Goal: Communication & Community: Answer question/provide support

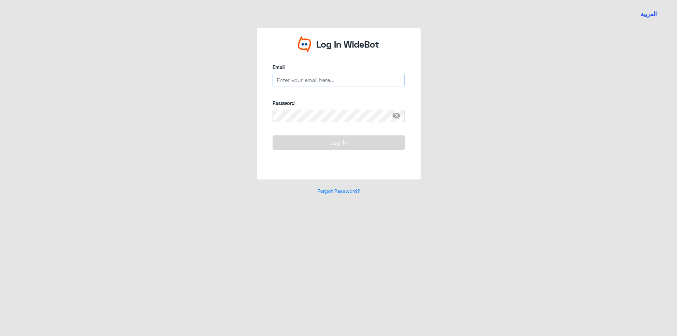
type input "[EMAIL_ADDRESS][DOMAIN_NAME]"
drag, startPoint x: 345, startPoint y: 81, endPoint x: 228, endPoint y: 77, distance: 117.1
click at [228, 77] on div "Log In WideBot Email [EMAIL_ADDRESS][DOMAIN_NAME] Password visibility_off Log I…" at bounding box center [339, 115] width 402 height 175
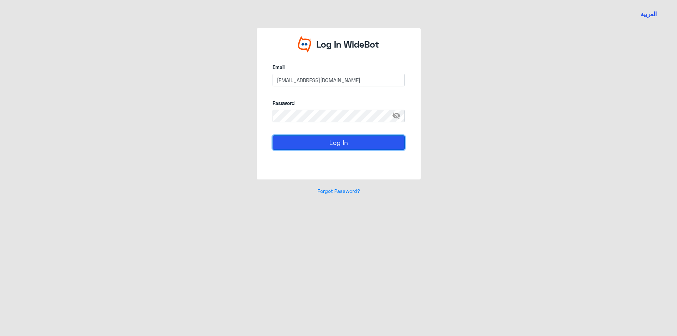
click at [339, 143] on button "Log In" at bounding box center [339, 142] width 132 height 14
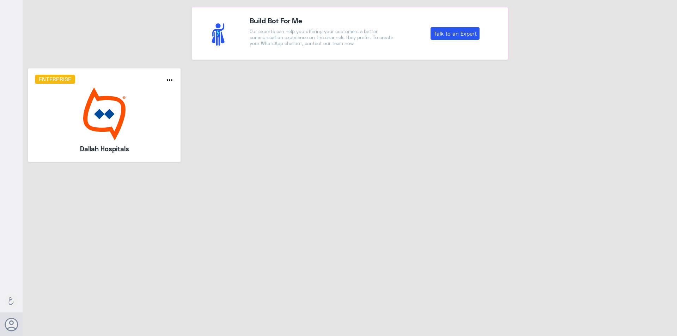
click at [95, 112] on img at bounding box center [104, 113] width 139 height 53
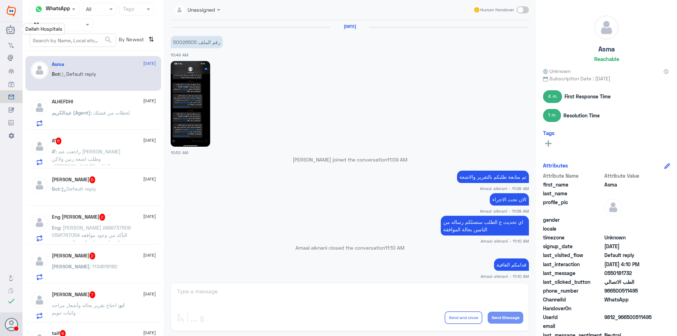
scroll to position [616, 0]
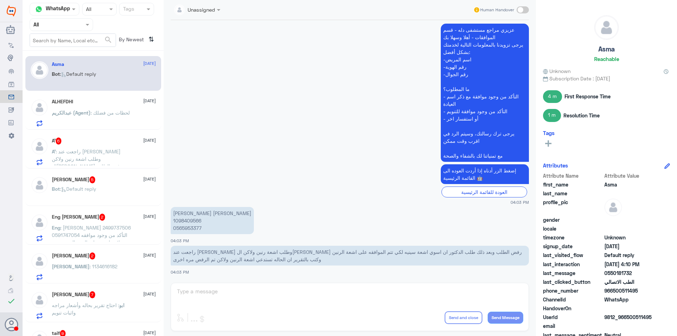
click at [51, 26] on input "text" at bounding box center [52, 24] width 39 height 8
click at [47, 70] on Inbox "Your Inbox" at bounding box center [57, 71] width 25 height 6
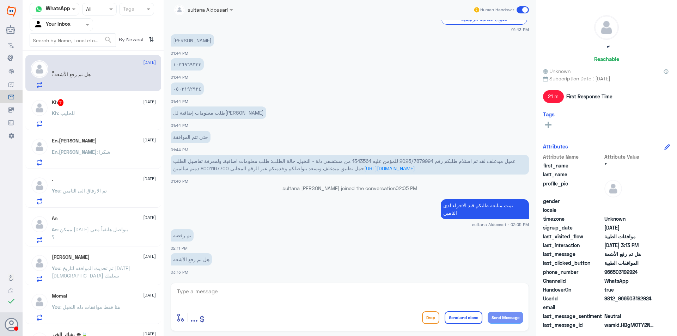
scroll to position [0, 0]
click at [62, 24] on input "text" at bounding box center [52, 24] width 39 height 8
click at [59, 80] on Team "Your Team" at bounding box center [57, 78] width 24 height 6
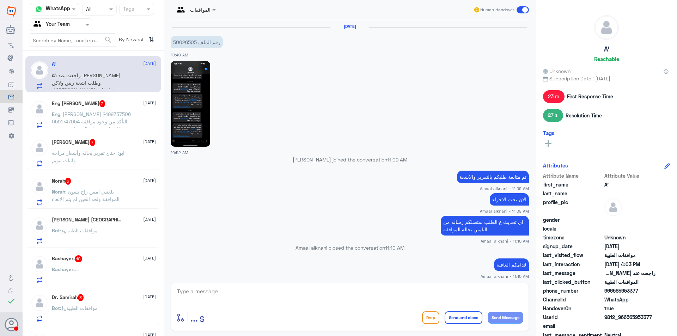
scroll to position [616, 0]
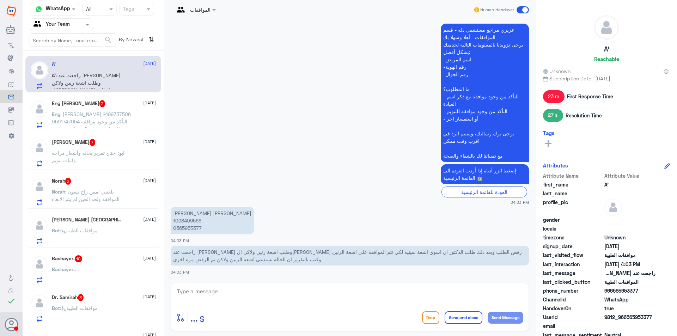
click at [193, 218] on p "[PERSON_NAME] [PERSON_NAME] 1098409566 0565953377" at bounding box center [212, 220] width 83 height 27
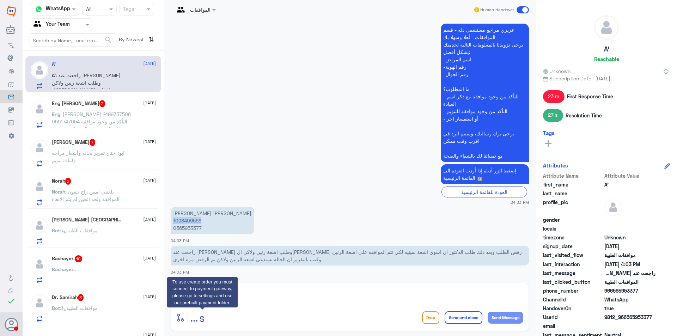
copy p "1098409566"
click at [287, 290] on textarea at bounding box center [349, 295] width 347 height 17
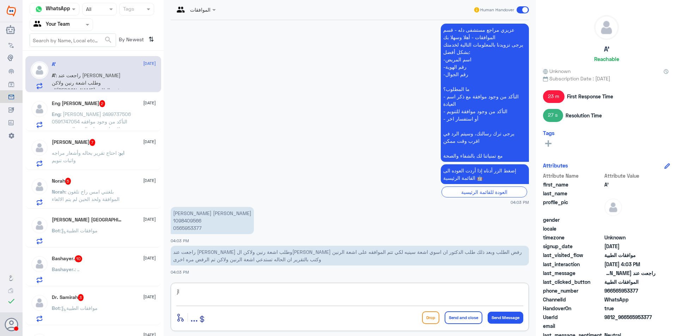
type textarea "j"
type textarea "تمت متابعة طلبكم قيد الاجراء لدى التامين"
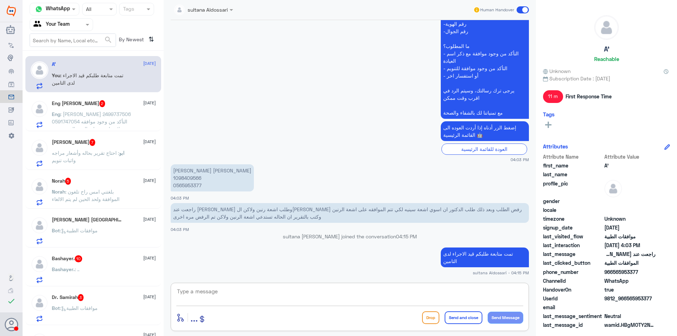
click at [92, 111] on span ": [PERSON_NAME] 2499737506 0591747054 التأكد من وجود موافقه علاج طبيعي على القد…" at bounding box center [91, 129] width 79 height 36
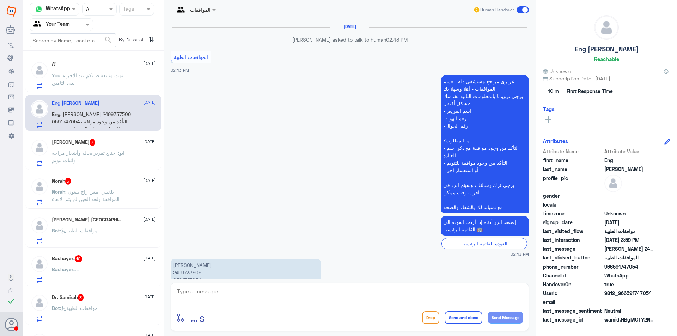
scroll to position [743, 0]
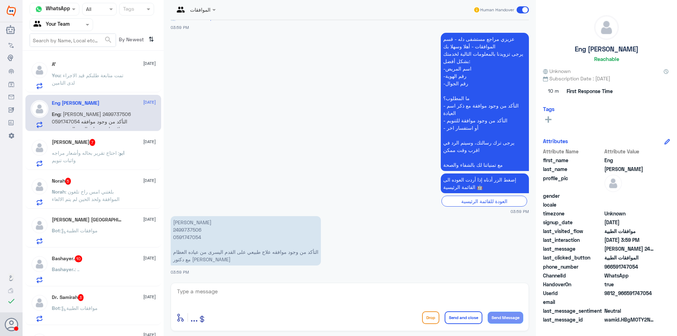
click at [189, 230] on p "[PERSON_NAME] 2499737506 0591747054 التأكد من وجود موافقه علاج طبيعي على القدم …" at bounding box center [246, 240] width 150 height 49
copy p "2499737506"
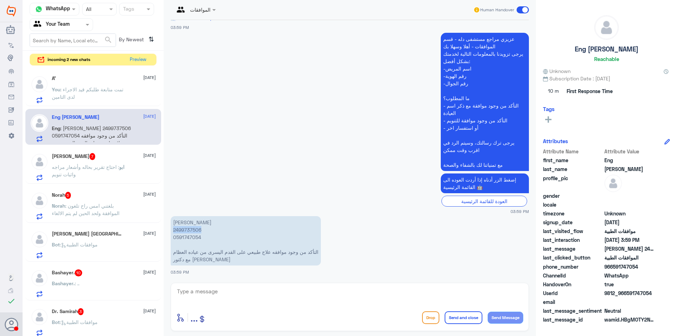
click at [334, 291] on textarea at bounding box center [349, 295] width 347 height 17
type textarea "تمت متابعة طلبكم قيد الاجراء"
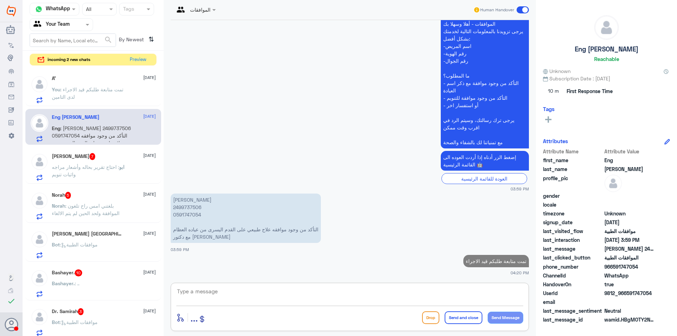
click at [75, 164] on span ": احتاج تقرير بحاله وأشعار مراجه واثبات تنويم" at bounding box center [85, 170] width 67 height 13
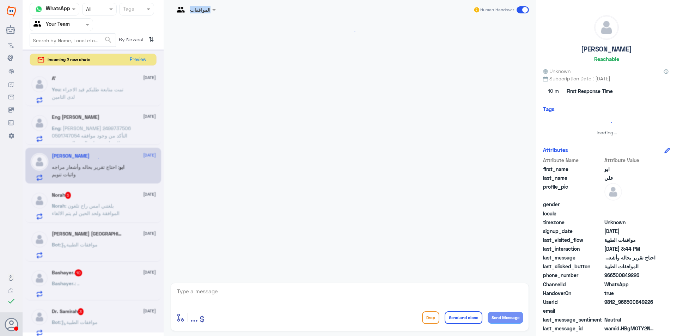
scroll to position [334, 0]
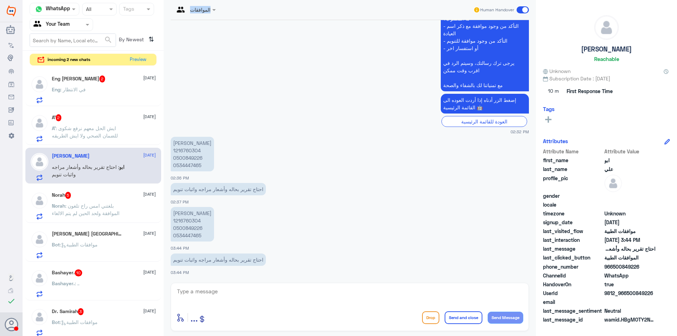
click at [241, 292] on textarea at bounding box center [349, 295] width 347 height 17
type textarea "يرجى التواصل مع قسم التقارير على الواتساب رقم0550181732"
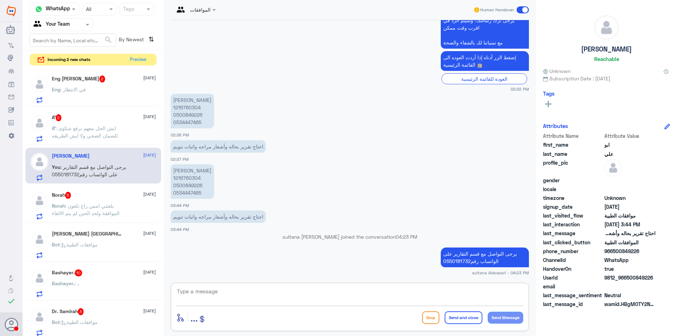
click at [112, 208] on span ": بلغتني امس راح تلغون الموافقة ولحد الحين لم يتم الالغاء" at bounding box center [86, 209] width 68 height 13
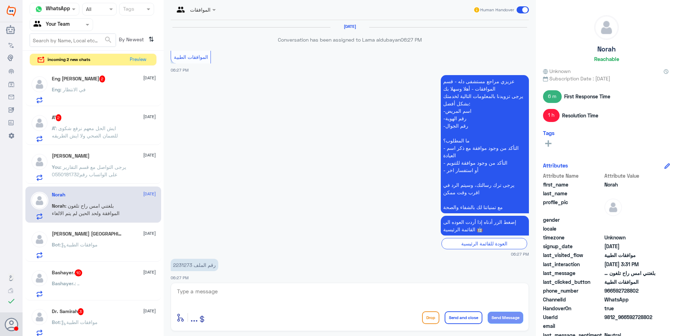
scroll to position [567, 0]
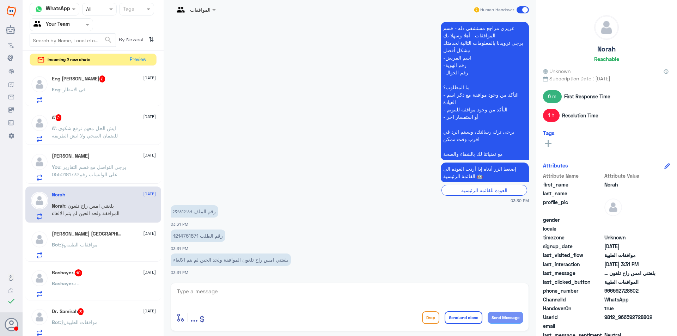
click at [182, 233] on p "1214761871 رقم الطلب" at bounding box center [198, 236] width 55 height 12
drag, startPoint x: 199, startPoint y: 236, endPoint x: 171, endPoint y: 238, distance: 28.3
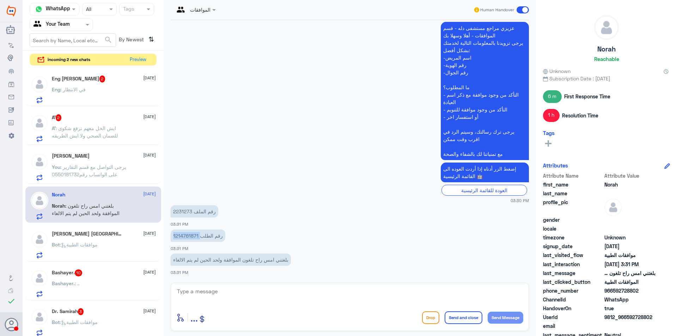
click at [171, 238] on p "1214761871 رقم الطلب" at bounding box center [198, 236] width 55 height 12
copy p "1214761871"
click at [223, 297] on textarea at bounding box center [349, 295] width 347 height 17
type textarea "u"
type textarea "هل الطلب يخص دله النخيل"
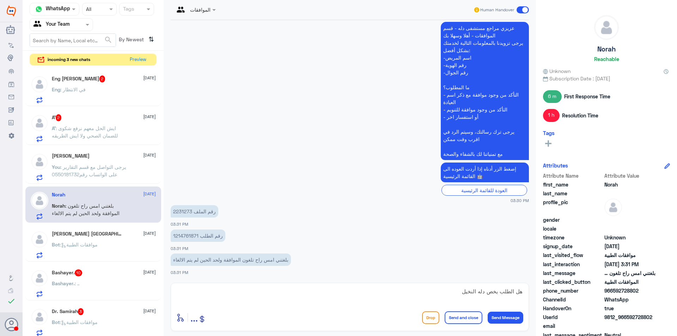
click at [184, 211] on p "رقم الملف 2231273" at bounding box center [195, 211] width 48 height 12
copy p "2231273"
click at [189, 235] on p "1214761871 رقم الطلب" at bounding box center [198, 236] width 55 height 12
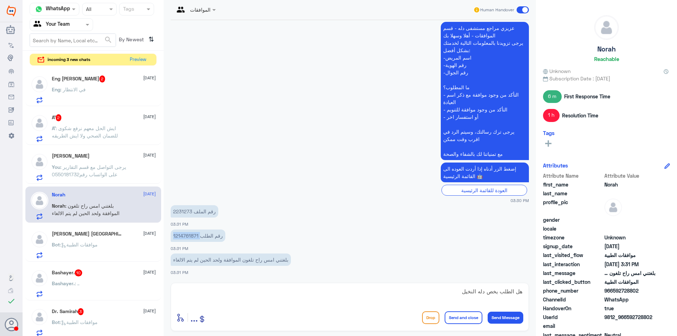
copy p "1214761871"
click at [306, 296] on textarea "هل الطلب يخص دله النخيل" at bounding box center [349, 295] width 347 height 17
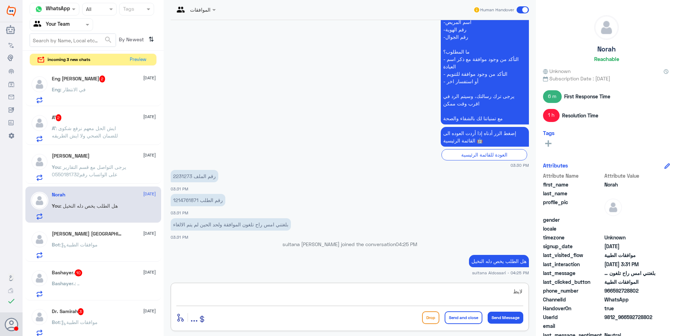
scroll to position [587, 0]
click at [188, 200] on p "1214761871 رقم الطلب" at bounding box center [198, 200] width 55 height 12
copy p "1214761871"
click at [459, 291] on textarea "لايظهر رقم الطلب لدينا" at bounding box center [349, 295] width 347 height 17
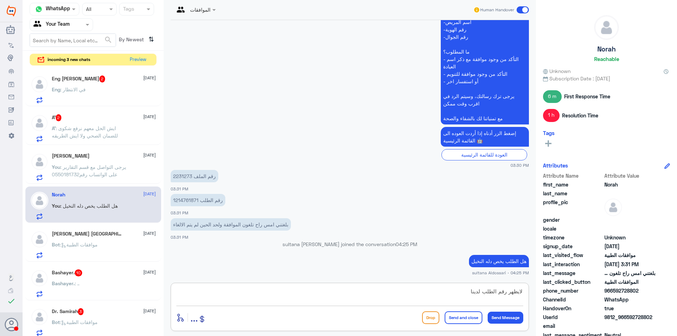
click at [485, 292] on textarea "لايظهر رقم الطلب لدينا" at bounding box center [349, 295] width 347 height 17
click at [483, 292] on textarea "لايظهر رقم الطلب لدينا" at bounding box center [349, 295] width 347 height 17
paste textarea "1214761871"
type textarea "لايظهر رقم الطلب 1214761871 [PERSON_NAME]"
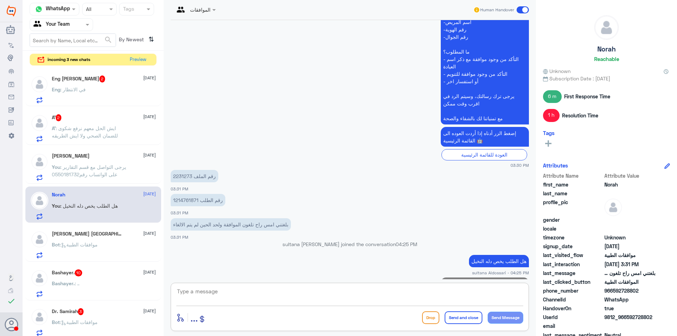
scroll to position [610, 0]
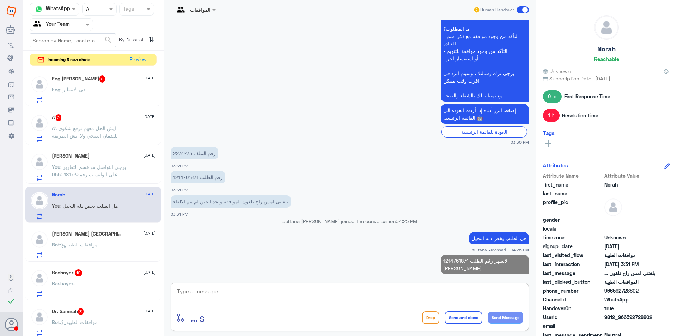
click at [111, 235] on div "[PERSON_NAME] Asiri 4 [DATE]" at bounding box center [104, 234] width 104 height 7
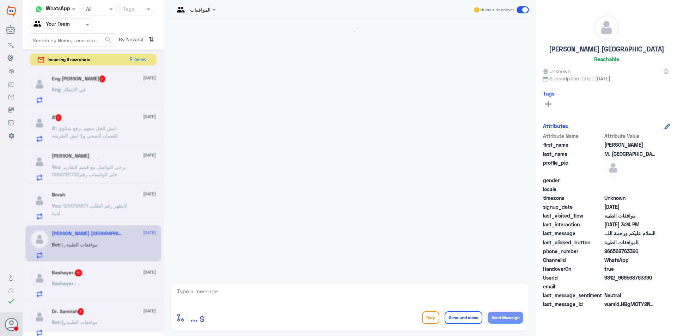
scroll to position [374, 0]
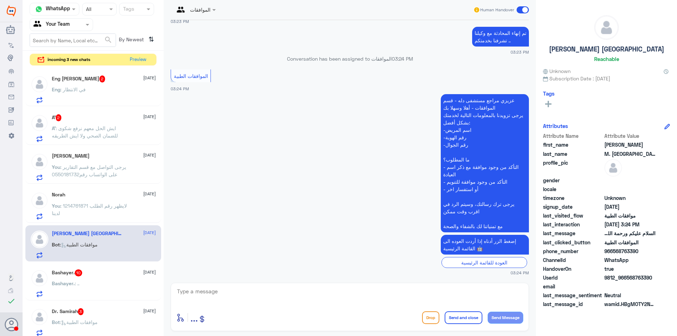
click at [264, 295] on textarea at bounding box center [349, 295] width 347 height 17
type textarea "مرحبا كيف اقدر اساعدك"
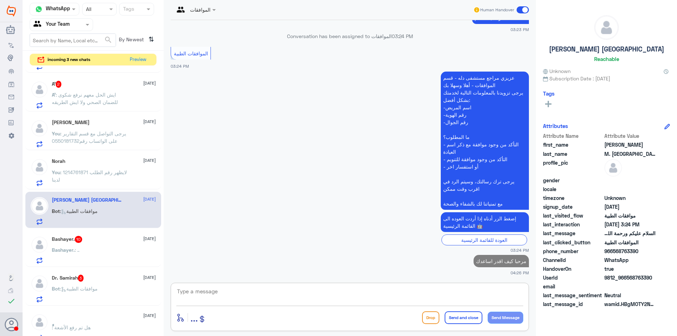
scroll to position [106, 0]
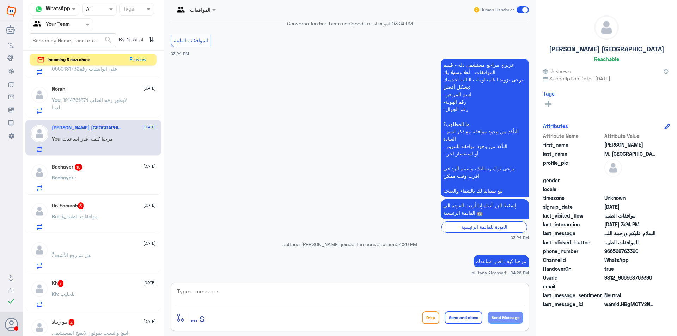
click at [97, 173] on div "Bashayer. 10 [DATE] Bashayer. : .." at bounding box center [104, 178] width 104 height 28
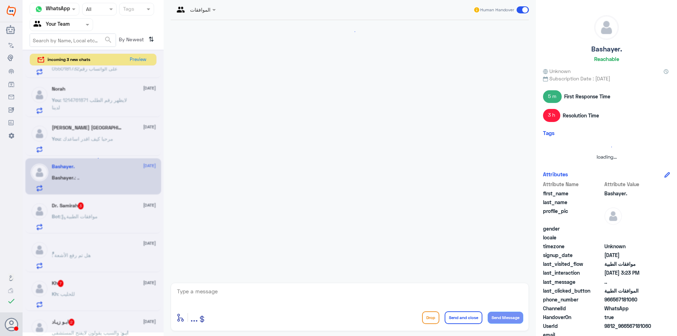
scroll to position [569, 0]
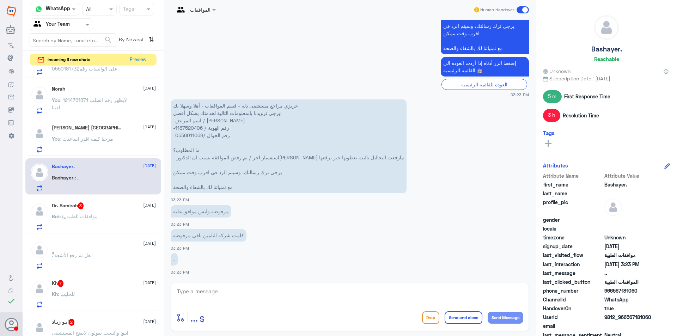
click at [182, 127] on p "عزيزي مراجع مستشفى دله - قسم الموافقات - أهلا وسهلا بك يرجى تزويدنا بالمعلومات …" at bounding box center [289, 146] width 236 height 94
copy p "1187520406"
click at [244, 290] on textarea at bounding box center [349, 295] width 347 height 17
type textarea "من فضلك زودني برقم الطلب"
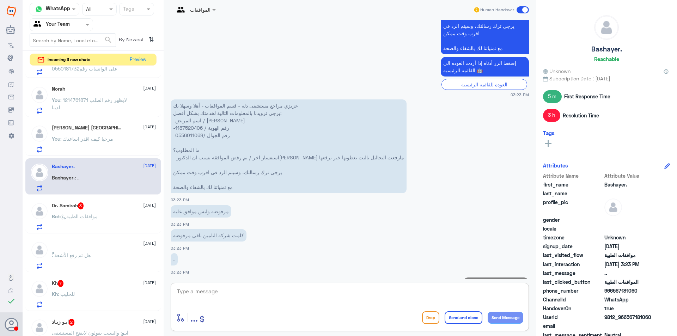
scroll to position [592, 0]
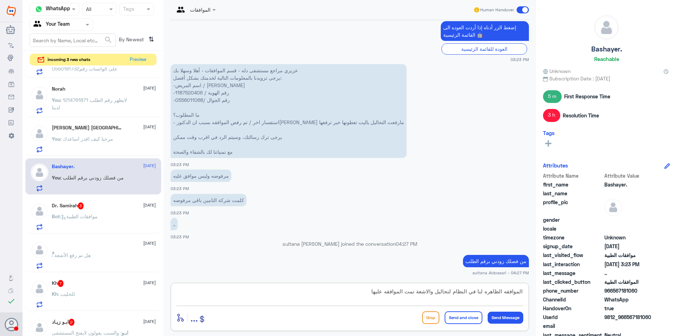
type textarea "الموافقه الظاهره لنا في النظام لتحاليل والاشعة تمت الموافقه عليها"
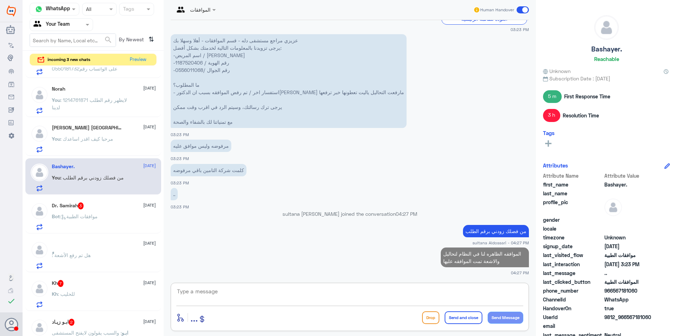
click at [96, 211] on div "Dr. Samirah 3 [DATE] Bot : موافقات الطبية" at bounding box center [104, 216] width 104 height 28
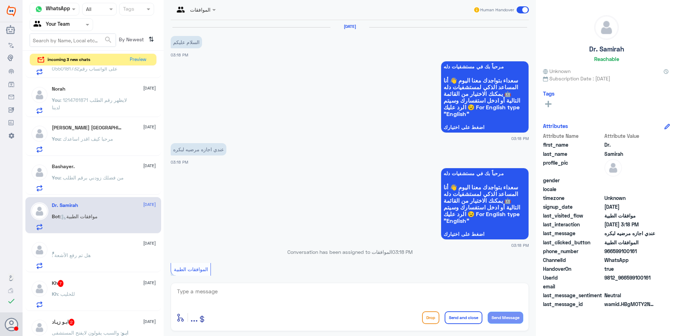
scroll to position [194, 0]
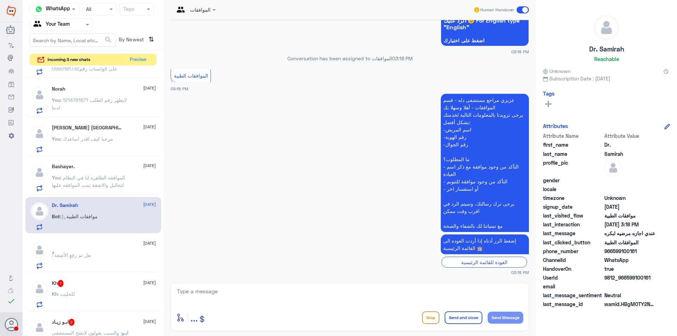
click at [302, 299] on textarea at bounding box center [349, 295] width 347 height 17
type textarea "مرحبا كيف اقدر اساعدك"
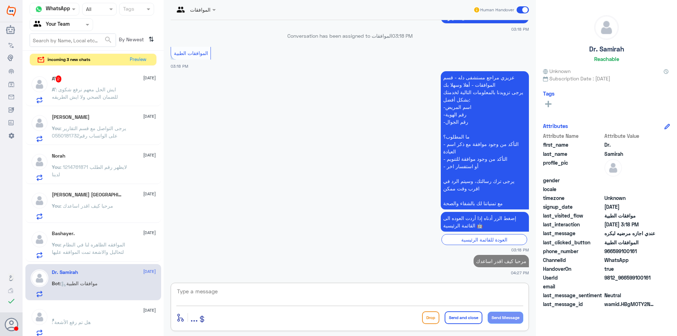
scroll to position [0, 0]
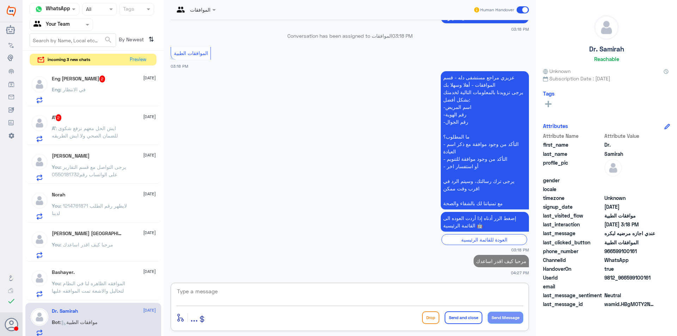
click at [97, 127] on span ": ايش الحل معهم نرفع شكوى للضمان الصحي ولا ايش الطريقه" at bounding box center [85, 131] width 66 height 13
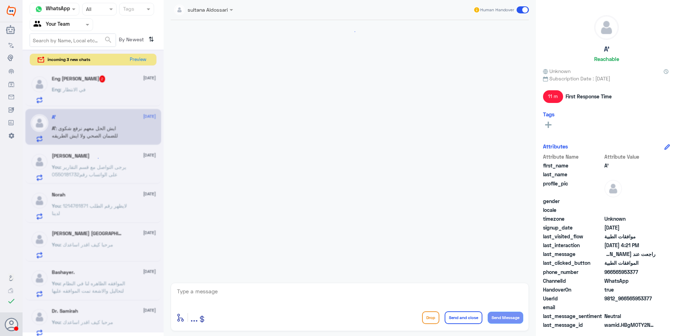
scroll to position [550, 0]
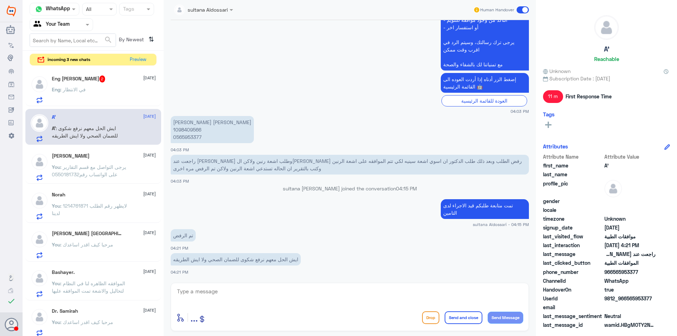
click at [249, 294] on textarea at bounding box center [349, 295] width 347 height 17
type textarea "يرجى التواصل مع التامين بشكل مباشر لمعرفة سبب الرفض بشكل اوضح"
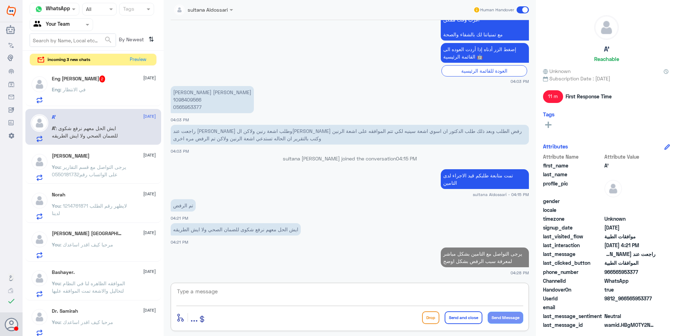
click at [90, 99] on div "Eng : في الانتظار" at bounding box center [104, 95] width 104 height 16
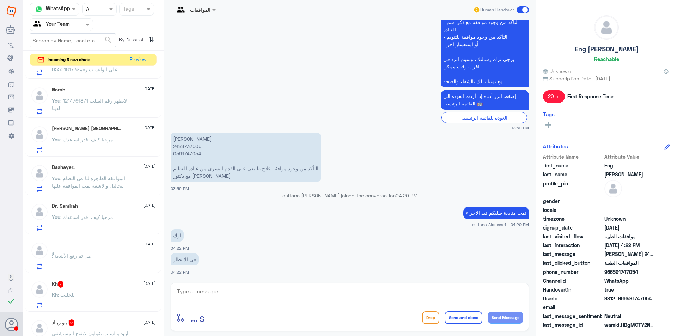
scroll to position [106, 0]
click at [139, 56] on button "Preview" at bounding box center [138, 59] width 22 height 11
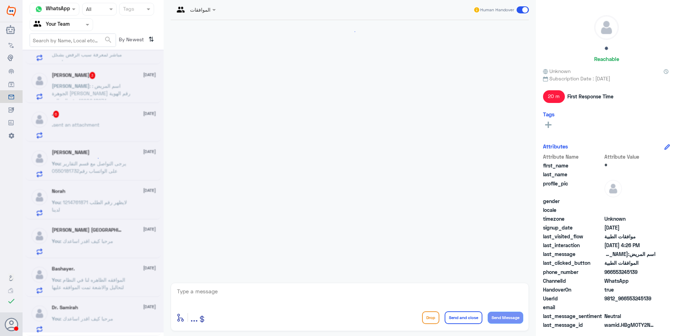
scroll to position [606, 0]
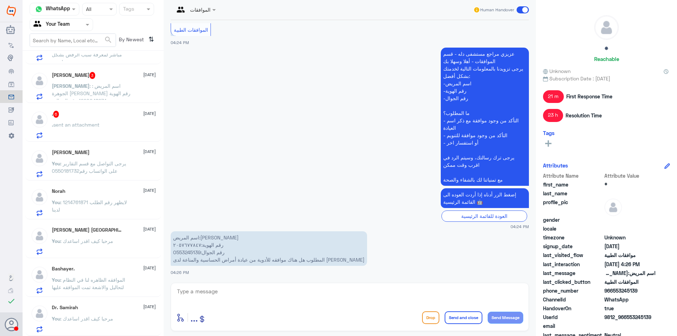
click at [189, 254] on p "اسم المريض:[PERSON_NAME] رقم الهوية:٢٠٥٧٦٧٧٨٤٧ رقم الجوال:0553245139 المطلوب هل…" at bounding box center [269, 248] width 196 height 35
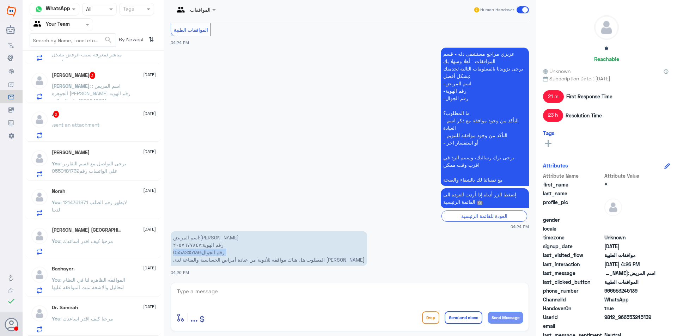
click at [189, 254] on p "اسم المريض:[PERSON_NAME] رقم الهوية:٢٠٥٧٦٧٧٨٤٧ رقم الجوال:0553245139 المطلوب هل…" at bounding box center [269, 248] width 196 height 35
click at [193, 252] on p "اسم المريض:[PERSON_NAME] رقم الهوية:٢٠٥٧٦٧٧٨٤٧ رقم الجوال:0553245139 المطلوب هل…" at bounding box center [269, 248] width 196 height 35
drag, startPoint x: 200, startPoint y: 252, endPoint x: 183, endPoint y: 252, distance: 17.6
click at [183, 252] on p "اسم المريض:[PERSON_NAME] رقم الهوية:٢٠٥٧٦٧٧٨٤٧ رقم الجوال:0553245139 المطلوب هل…" at bounding box center [269, 248] width 196 height 35
click at [179, 254] on p "اسم المريض:[PERSON_NAME] رقم الهوية:٢٠٥٧٦٧٧٨٤٧ رقم الجوال:0553245139 المطلوب هل…" at bounding box center [269, 248] width 196 height 35
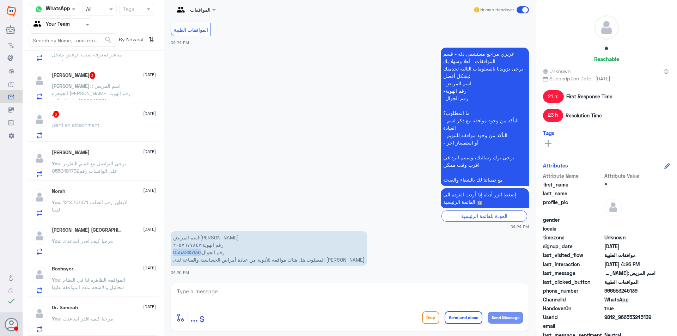
click at [179, 254] on p "اسم المريض:[PERSON_NAME] رقم الهوية:٢٠٥٧٦٧٧٨٤٧ رقم الجوال:0553245139 المطلوب هل…" at bounding box center [269, 248] width 196 height 35
click at [181, 254] on p "اسم المريض:[PERSON_NAME] رقم الهوية:٢٠٥٧٦٧٧٨٤٧ رقم الجوال:0553245139 المطلوب هل…" at bounding box center [269, 248] width 196 height 35
click at [185, 254] on p "اسم المريض:[PERSON_NAME] رقم الهوية:٢٠٥٧٦٧٧٨٤٧ رقم الجوال:0553245139 المطلوب هل…" at bounding box center [269, 248] width 196 height 35
click at [190, 253] on p "اسم المريض:[PERSON_NAME] رقم الهوية:٢٠٥٧٦٧٧٨٤٧ رقم الجوال:0553245139 المطلوب هل…" at bounding box center [269, 248] width 196 height 35
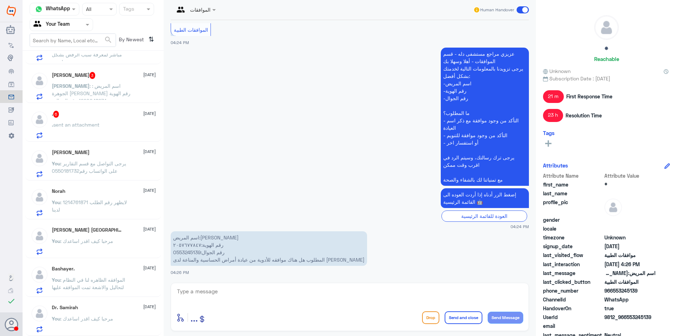
click at [192, 251] on p "اسم المريض:[PERSON_NAME] رقم الهوية:٢٠٥٧٦٧٧٨٤٧ رقم الجوال:0553245139 المطلوب هل…" at bounding box center [269, 248] width 196 height 35
drag, startPoint x: 200, startPoint y: 251, endPoint x: 184, endPoint y: 252, distance: 15.2
click at [186, 252] on p "اسم المريض:[PERSON_NAME] رقم الهوية:٢٠٥٧٦٧٧٨٤٧ رقم الجوال:0553245139 المطلوب هل…" at bounding box center [269, 248] width 196 height 35
click at [183, 252] on p "اسم المريض:[PERSON_NAME] رقم الهوية:٢٠٥٧٦٧٧٨٤٧ رقم الجوال:0553245139 المطلوب هل…" at bounding box center [269, 248] width 196 height 35
click at [179, 252] on p "اسم المريض:[PERSON_NAME] رقم الهوية:٢٠٥٧٦٧٧٨٤٧ رقم الجوال:0553245139 المطلوب هل…" at bounding box center [269, 248] width 196 height 35
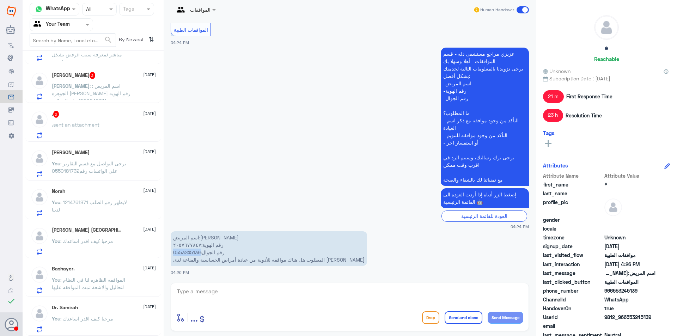
drag, startPoint x: 174, startPoint y: 252, endPoint x: 201, endPoint y: 252, distance: 26.8
click at [201, 252] on p "اسم المريض:[PERSON_NAME] رقم الهوية:٢٠٥٧٦٧٧٨٤٧ رقم الجوال:0553245139 المطلوب هل…" at bounding box center [269, 248] width 196 height 35
copy p "0553245139"
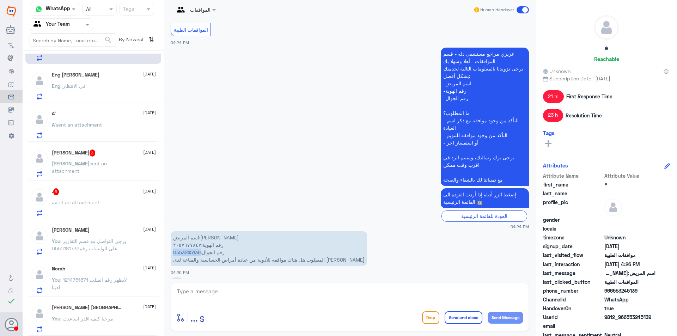
scroll to position [630, 0]
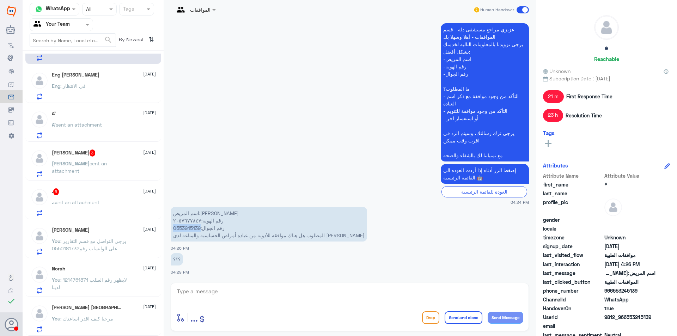
click at [228, 296] on textarea at bounding box center [349, 295] width 347 height 17
type textarea "ا"
type textarea "تمت متابعة الطلب مرة اخرى لدى التامين"
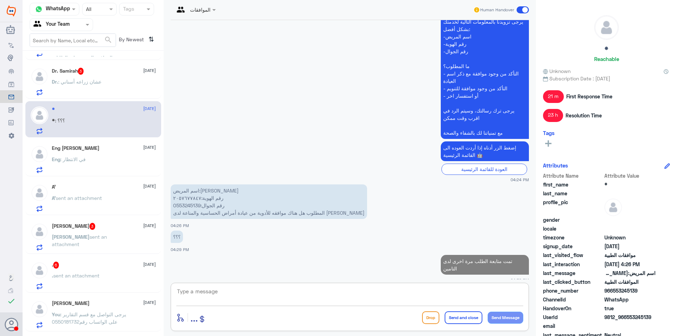
scroll to position [0, 0]
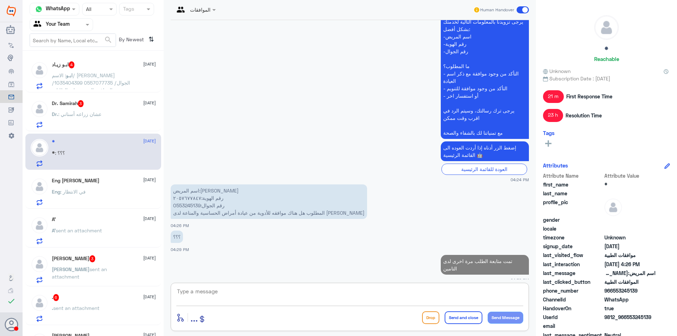
click at [104, 117] on div "Dr. : عشان زراعه أسناني" at bounding box center [104, 120] width 104 height 16
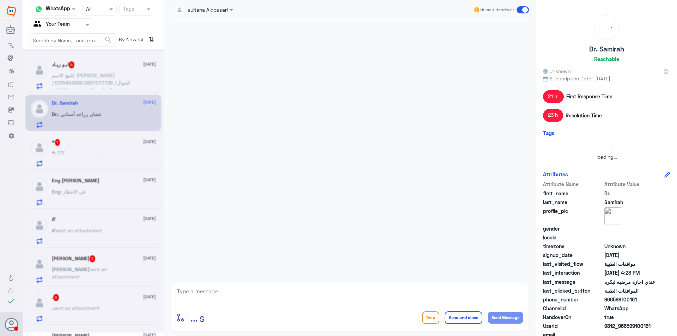
click at [104, 117] on div at bounding box center [93, 190] width 141 height 283
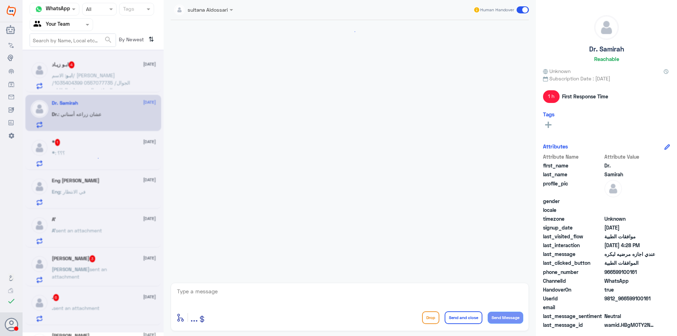
scroll to position [301, 0]
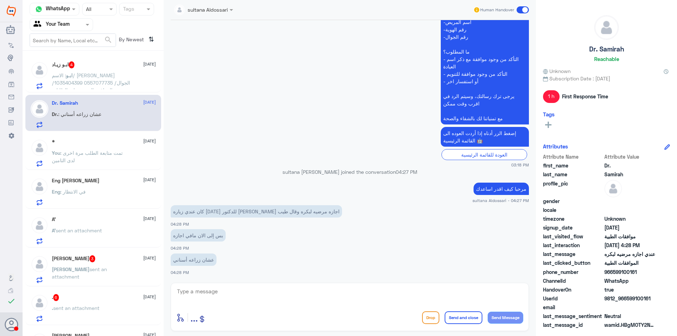
click at [243, 284] on div "enter flow name ... Drop Send and close Send Message" at bounding box center [350, 307] width 358 height 48
click at [410, 297] on textarea at bounding box center [349, 295] width 347 height 17
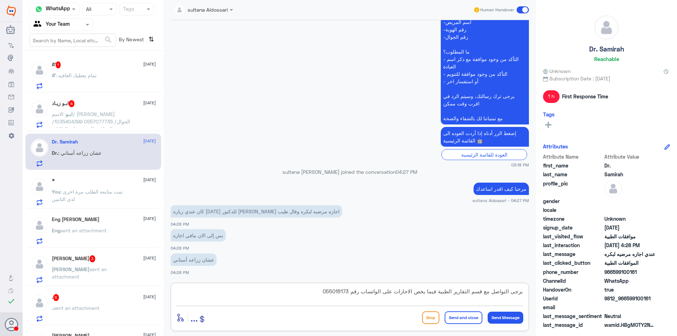
type textarea "يرجى التواصل مع قسم التقارير الطبية فيما يخص الاجازات على الواتساب رقم 05501817…"
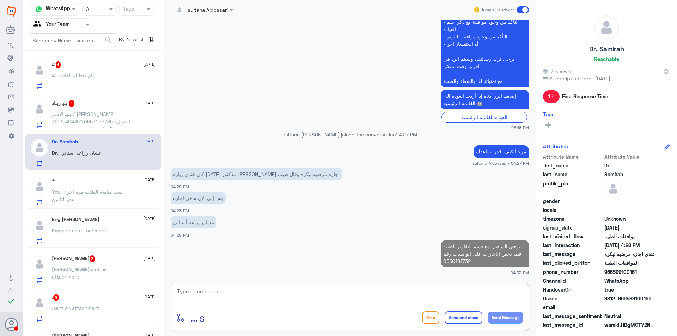
click at [109, 104] on div "ابـو زيـاد 4 [DATE]" at bounding box center [104, 103] width 104 height 7
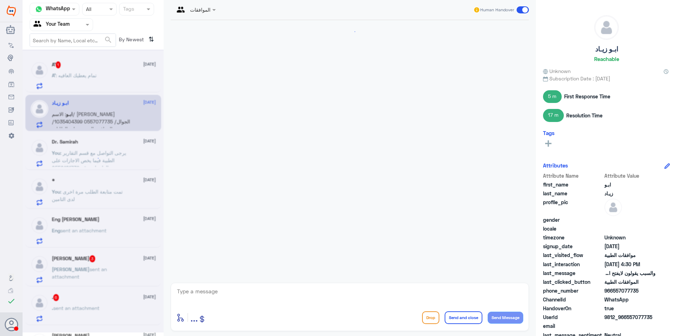
scroll to position [505, 0]
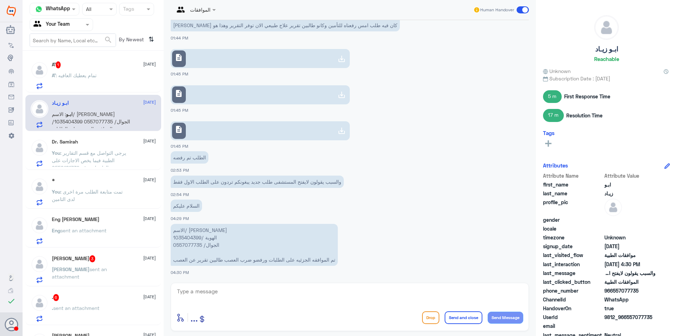
click at [194, 238] on p "الاسم/ [PERSON_NAME] الهوية /1035404399 الجوال/ 0557077735 تم الموافقه الجزئيه …" at bounding box center [254, 245] width 167 height 42
copy p "1035404399"
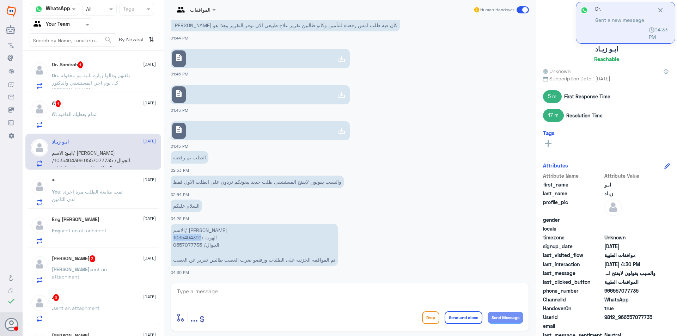
click at [260, 292] on textarea at bounding box center [349, 295] width 347 height 17
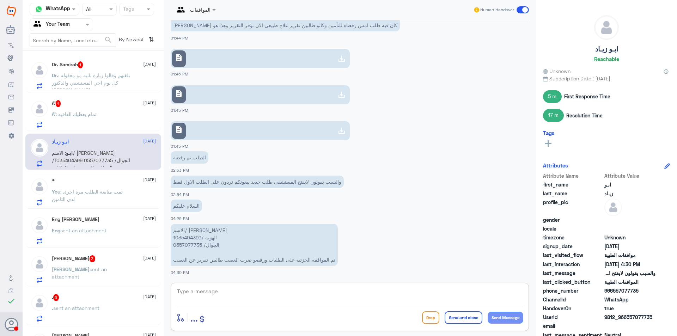
click at [260, 292] on textarea at bounding box center [349, 295] width 347 height 17
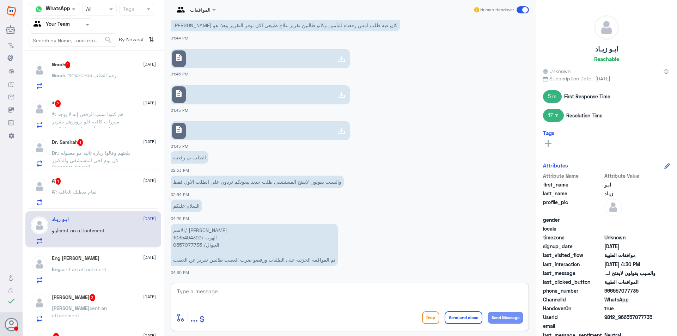
click at [113, 192] on div "A’ : تمام يعطيك العافيه" at bounding box center [104, 198] width 104 height 16
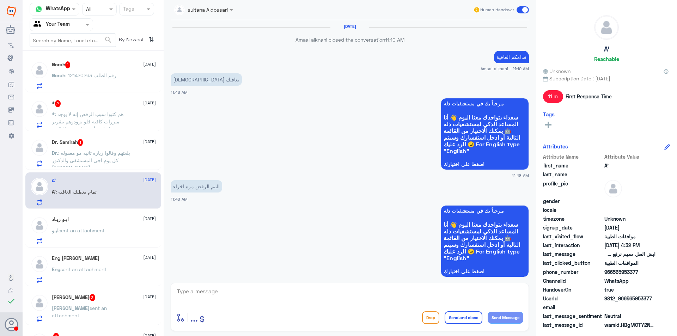
scroll to position [553, 0]
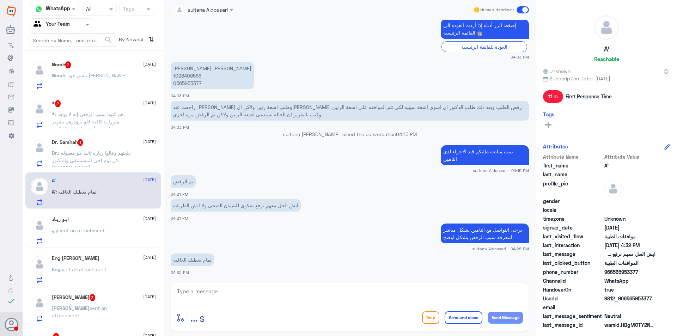
click at [117, 160] on span ": بلغتهم وقالوا زياره ثانيه مو معقوله كل يوم اجي المستشفي والدكتور [PERSON_NAME]" at bounding box center [91, 160] width 78 height 21
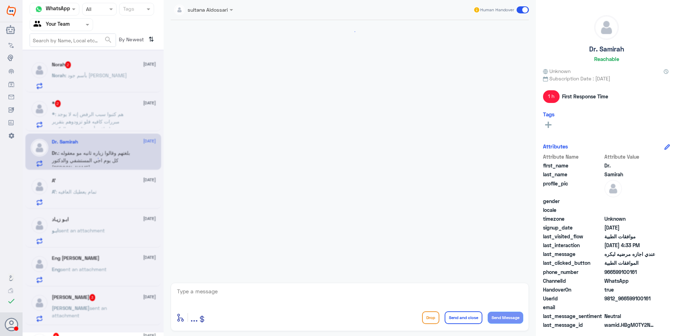
scroll to position [370, 0]
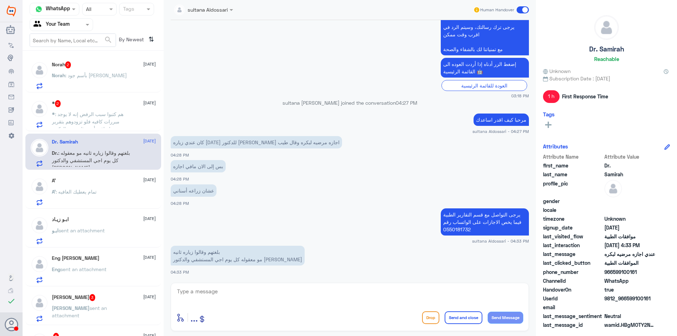
click at [290, 297] on textarea at bounding box center [349, 295] width 347 height 17
type textarea "عزيزي المراجع هنا موافقات الطبيه فقط يرجى التواصل مع قسم التاقارير او خدمة العم…"
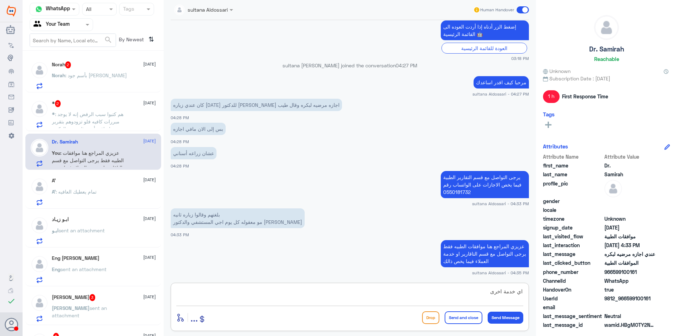
type textarea "اي خدمة اخرى"
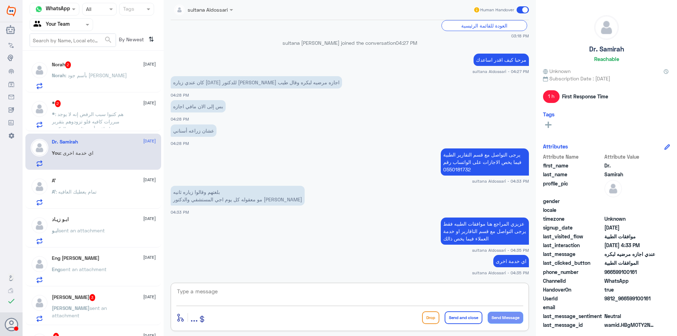
click at [91, 119] on span ": هم كتبوا سبب الرفض إنه لا يوجد مبررات كافيه فلو تزودوهم بتقرير إضافي أو رد ثا…" at bounding box center [88, 121] width 72 height 21
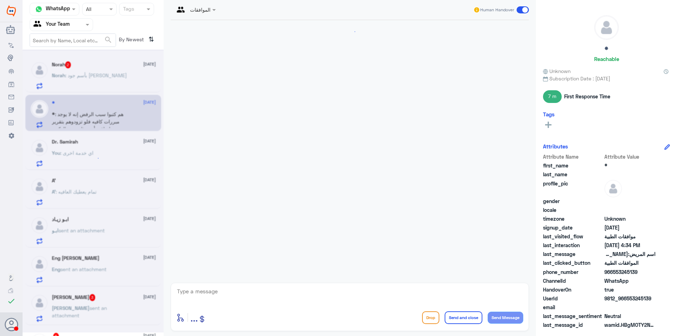
scroll to position [606, 0]
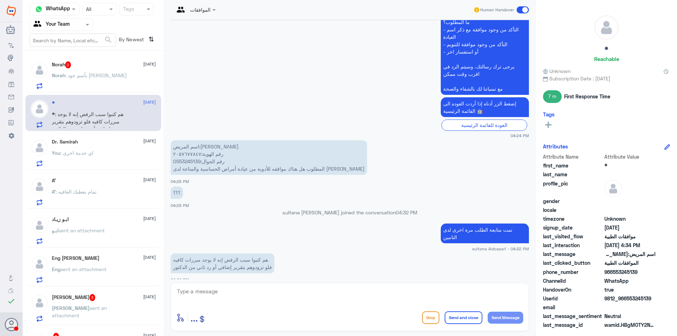
click at [329, 306] on div "enter flow name ... Drop Send and close Send Message" at bounding box center [350, 307] width 358 height 48
click at [310, 301] on textarea at bounding box center [349, 295] width 347 height 17
type textarea "تم تزويدهم بتقرير الطبيب المعالج اذا التامين يحتاج معلومات اكثر لابد من الرجوع …"
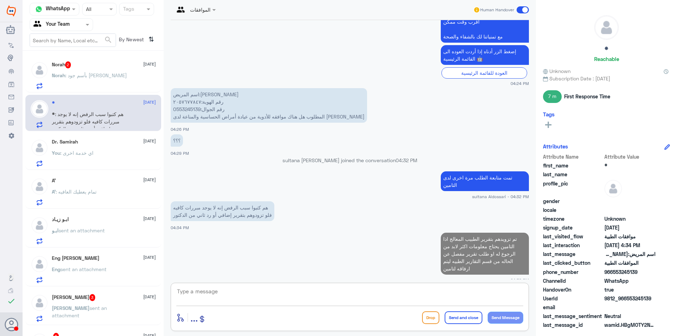
click at [112, 65] on div "Norah 2 [DATE]" at bounding box center [104, 64] width 104 height 7
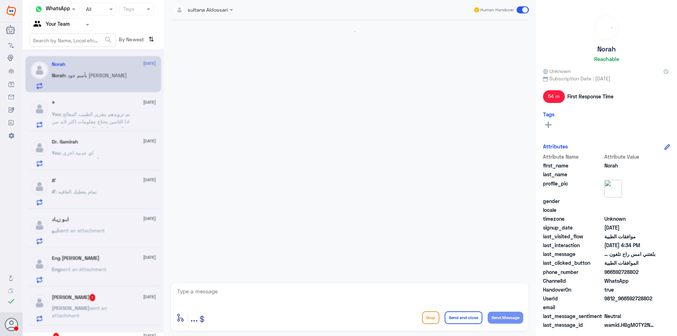
scroll to position [402, 0]
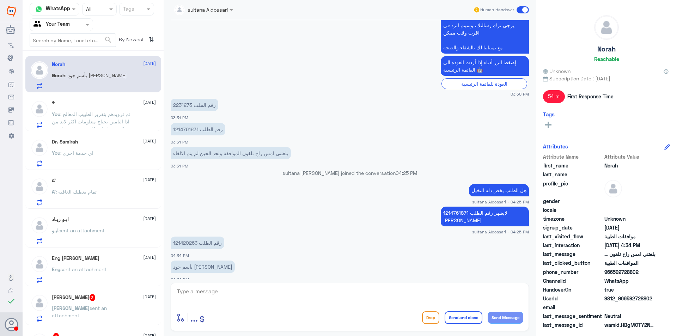
click at [187, 237] on p "121420263 رقم الطلب" at bounding box center [198, 243] width 54 height 12
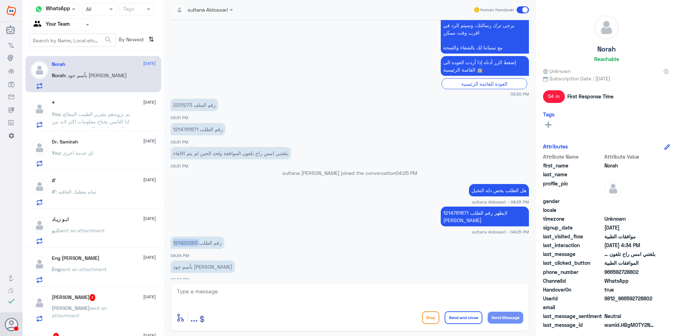
copy p "121420263"
click at [331, 289] on textarea at bounding box center [349, 295] width 347 height 17
paste textarea "121420263"
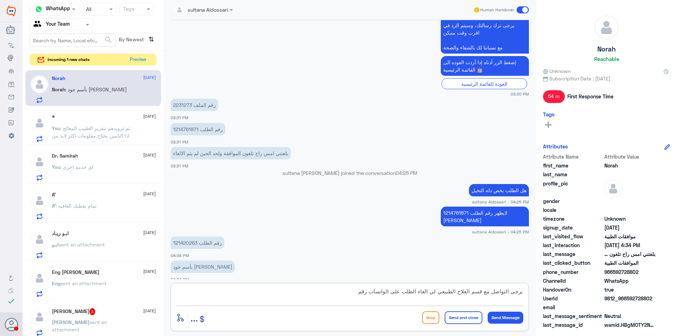
paste textarea "121420263"
type textarea "يرجى التواصل مع قسم العلاج الطبيعي لي الغاء الطلب على الواتساب رقم 121420263"
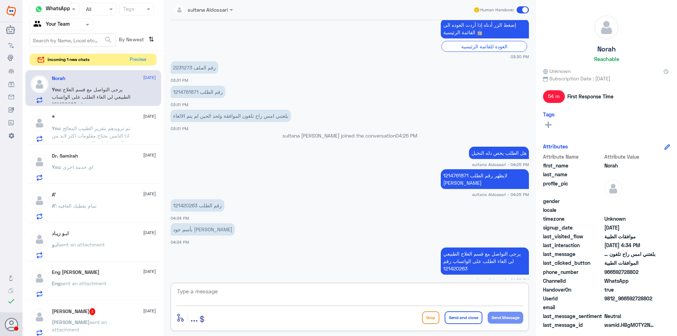
click at [439, 296] on textarea at bounding box center [349, 295] width 347 height 17
paste textarea "121420263"
click at [177, 289] on textarea "121420263" at bounding box center [349, 295] width 347 height 17
type textarea "01121420263"
drag, startPoint x: 220, startPoint y: 292, endPoint x: 125, endPoint y: 285, distance: 94.8
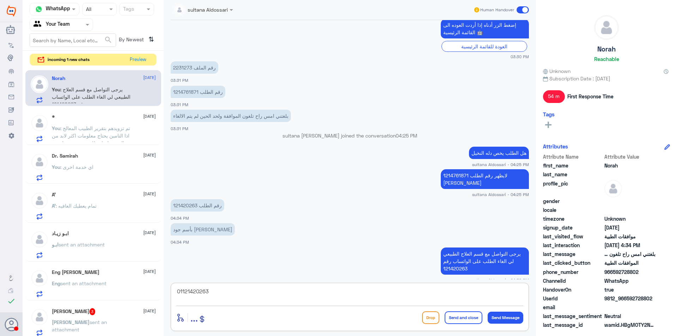
click at [125, 285] on div "Channel WhatsApp Status × All Tags Agent Filter Your Team search By Newest ⇅ in…" at bounding box center [350, 169] width 654 height 338
click at [348, 281] on div "sultana Aldossari Human Handover [DATE] بااسم جود عبدالله 06:28 PM الغاء جلسات …" at bounding box center [350, 169] width 372 height 338
click at [348, 285] on div "enter flow name ... Drop Send and close Send Message" at bounding box center [350, 307] width 358 height 48
click at [353, 296] on textarea at bounding box center [349, 295] width 347 height 17
paste textarea "0112993319"
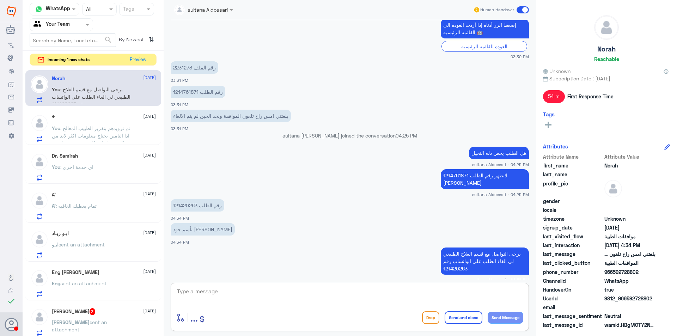
type textarea "0112993319"
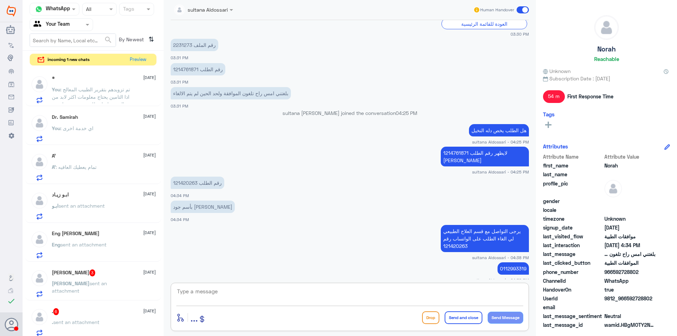
scroll to position [106, 0]
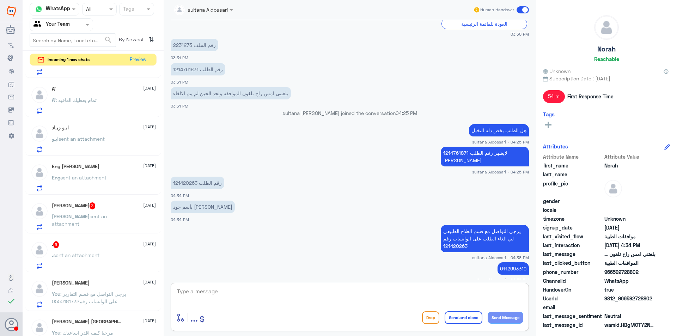
click at [119, 211] on div "[PERSON_NAME] 3 [DATE] [PERSON_NAME] sent an attachment" at bounding box center [104, 216] width 104 height 28
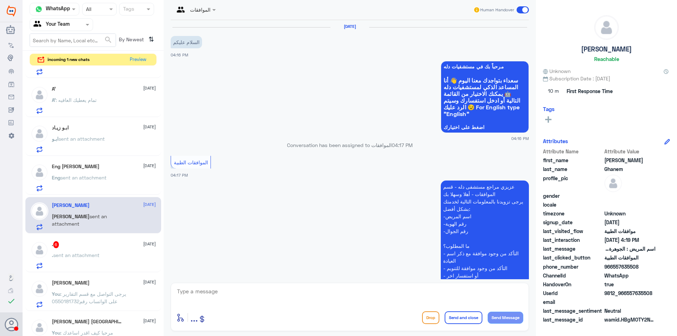
scroll to position [155, 0]
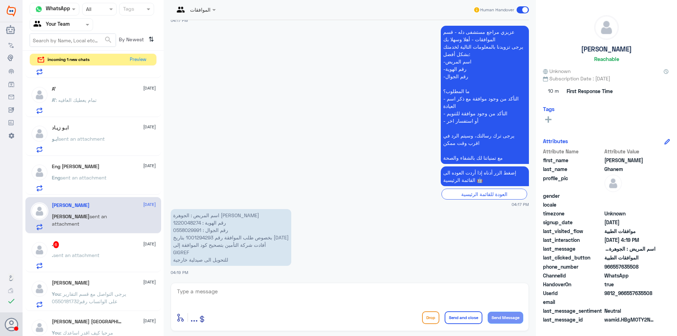
click at [194, 225] on p "اسم المريض : الجوهرة [PERSON_NAME] رقم الهوية : 1220048274 رقم الجوال : 0558029…" at bounding box center [231, 237] width 121 height 57
click at [284, 294] on textarea at bounding box center [349, 295] width 347 height 17
type textarea "تم اعادة ارسال الطلب لتحويل"
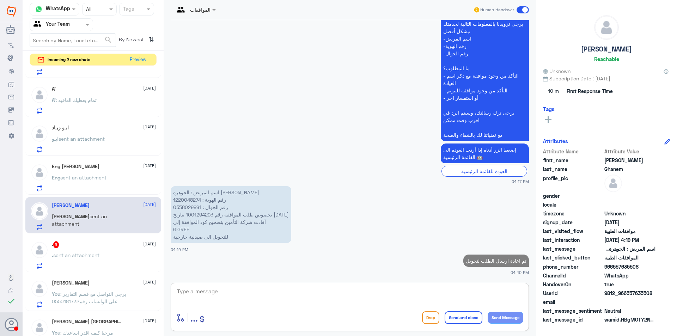
click at [86, 255] on span "sent an attachment" at bounding box center [76, 255] width 46 height 6
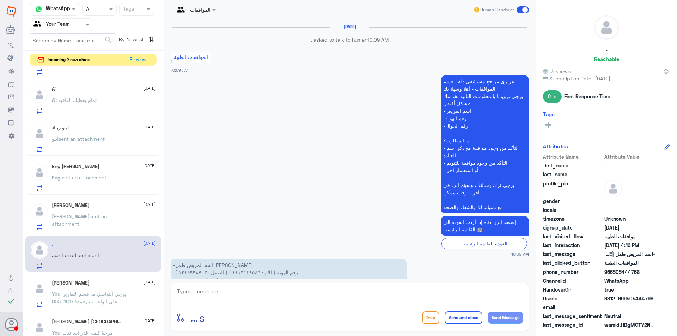
scroll to position [945, 0]
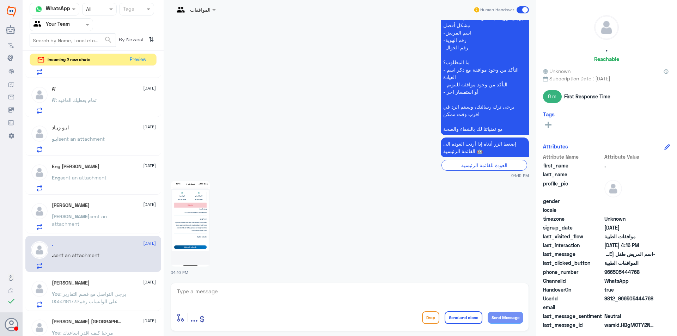
click at [191, 232] on img at bounding box center [190, 224] width 39 height 86
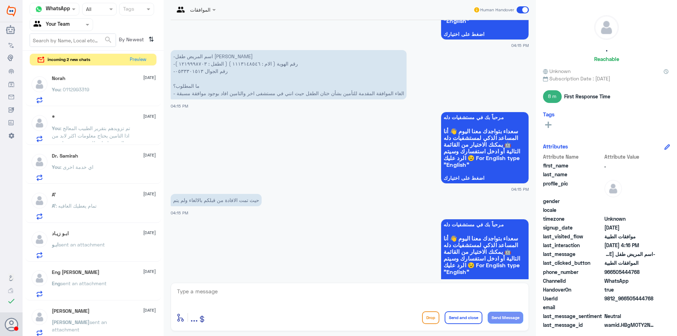
scroll to position [592, 0]
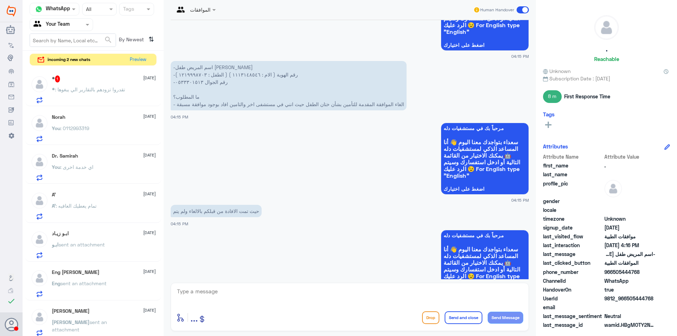
click at [190, 74] on p "-اسم المريض طفل [PERSON_NAME] -رقم الهوية ( الام : ١١١٣١٤٨٥٤٦ ) ( الطفل : ١٢١٩٩…" at bounding box center [289, 85] width 236 height 49
click at [208, 294] on textarea at bounding box center [349, 295] width 347 height 17
drag, startPoint x: 208, startPoint y: 294, endPoint x: 161, endPoint y: 288, distance: 47.4
click at [163, 288] on div "Channel WhatsApp Status × All Tags Agent Filter Your Team search By Newest ⇅ in…" at bounding box center [350, 169] width 654 height 338
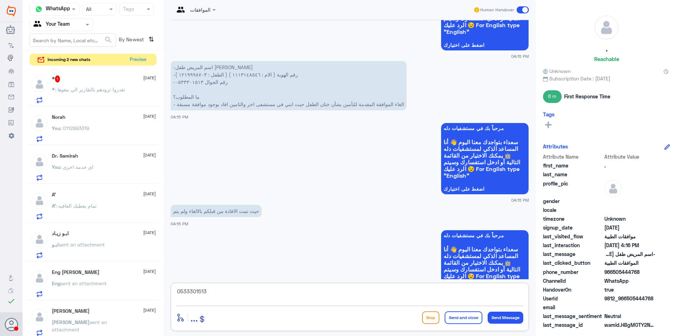
type textarea "0533301513"
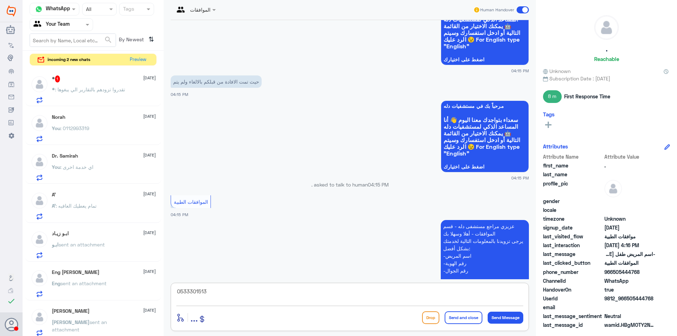
scroll to position [733, 0]
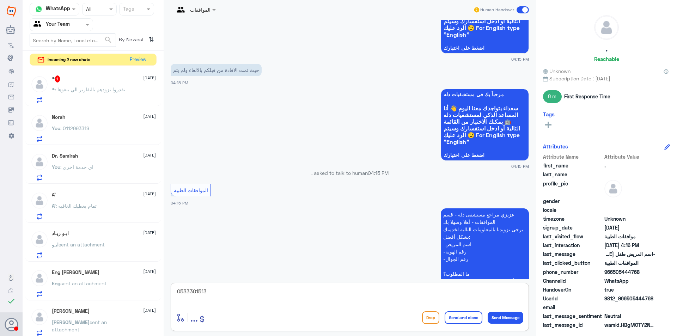
click at [254, 291] on textarea "0533301513" at bounding box center [349, 295] width 347 height 17
type textarea "ا"
type textarea "طلب الختان ملغي لدينا"
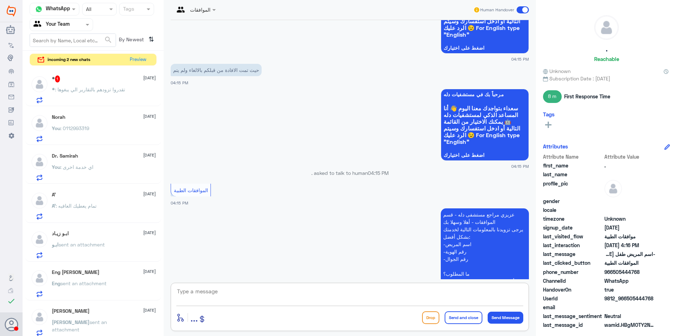
scroll to position [968, 0]
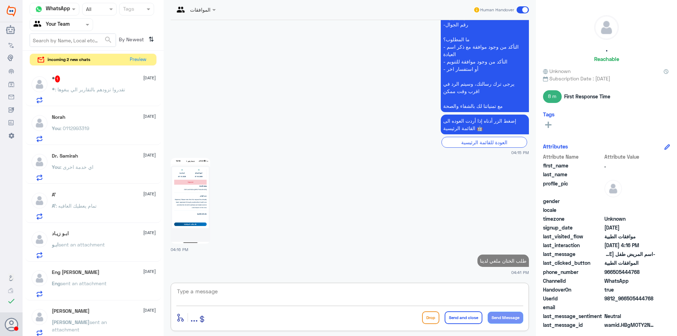
click at [191, 188] on img at bounding box center [190, 201] width 39 height 86
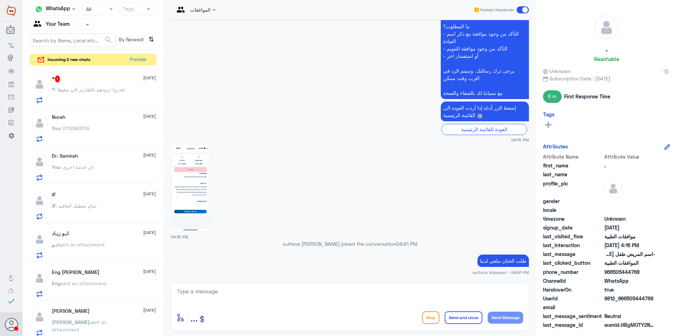
scroll to position [966, 0]
click at [98, 93] on p "* : تقدروا تزودهم بالتقارير الي يبغوها" at bounding box center [88, 95] width 73 height 18
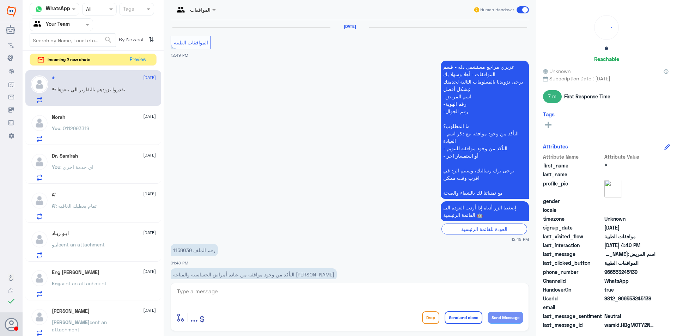
scroll to position [617, 0]
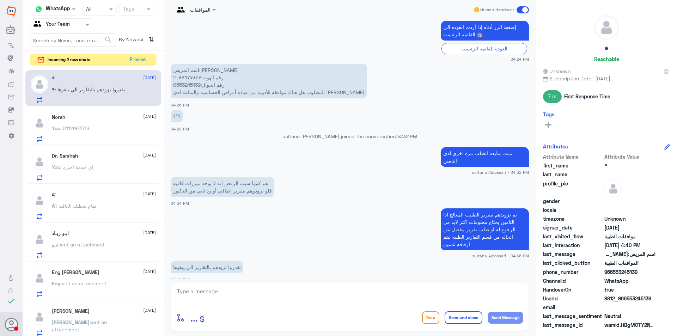
click at [306, 301] on textarea at bounding box center [349, 295] width 347 height 17
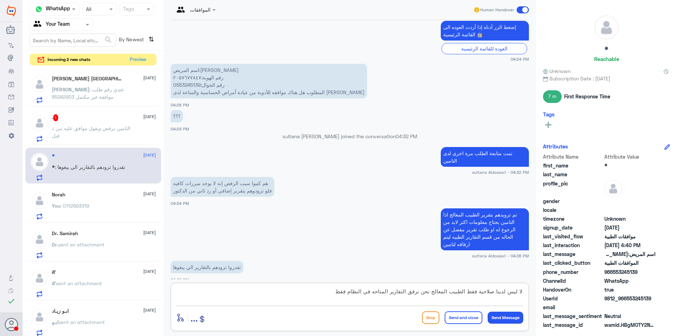
type textarea "لا ليس لدينا صلاحية فقط الطبيب المعالج نحن نرفق التقارير المتاحه في النظام فقط"
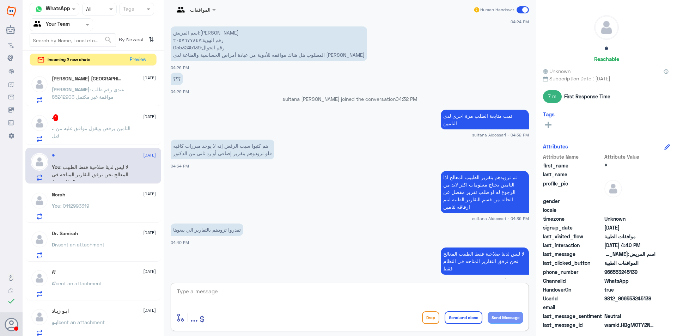
click at [99, 121] on div ". 1 [DATE]" at bounding box center [104, 117] width 104 height 7
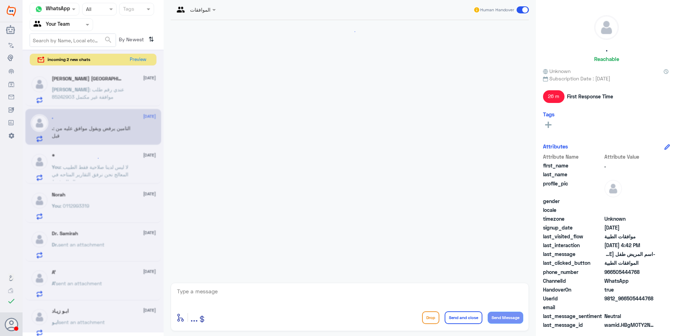
scroll to position [966, 0]
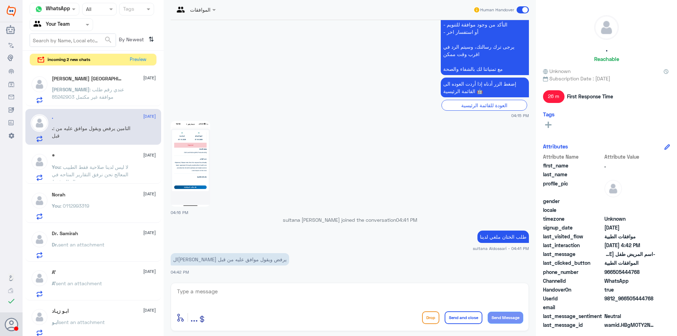
click at [202, 300] on textarea at bounding box center [349, 295] width 347 height 17
type textarea "من فضلك زودني برقم الطلب الموافق عليه سابقا"
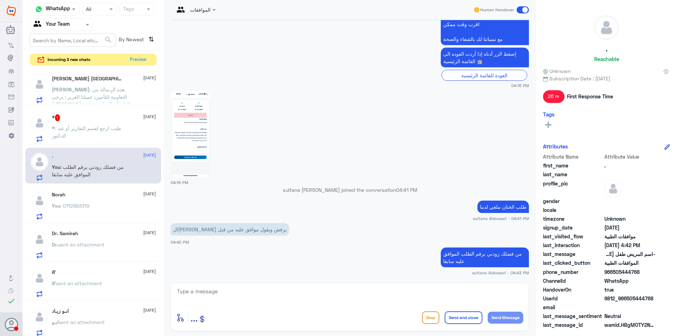
click at [118, 118] on div "* 1 [DATE]" at bounding box center [104, 117] width 104 height 7
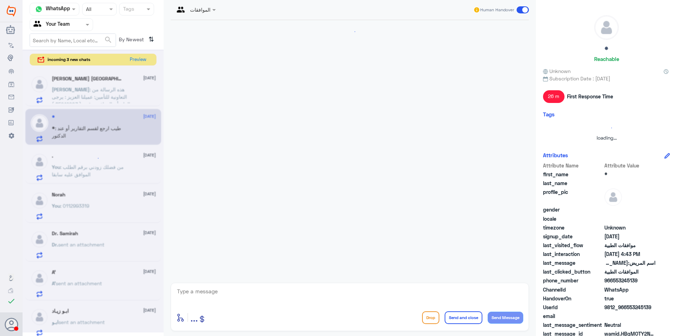
scroll to position [471, 0]
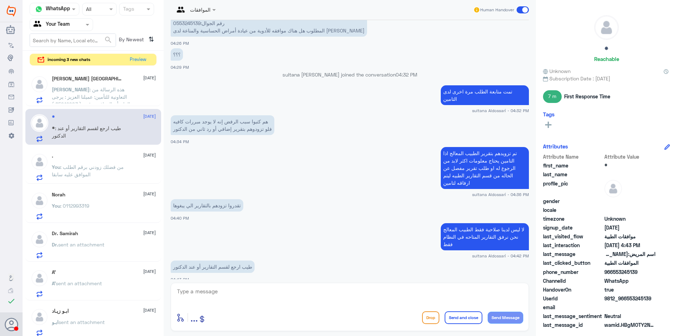
click at [267, 292] on textarea at bounding box center [349, 295] width 347 height 17
type textarea "الافضل الدكتور بشكل اسرع التقارير راح ياخذ تقريبا 7 ايام عمل"
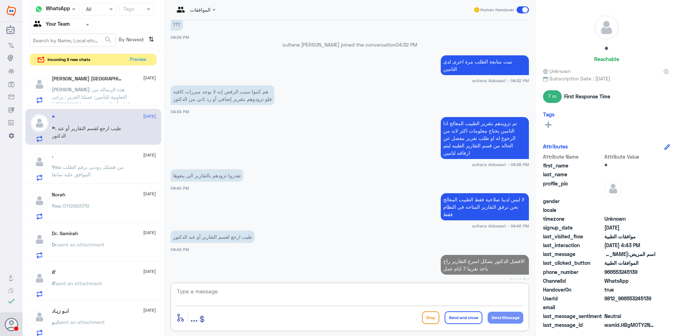
click at [88, 87] on span ": هذه الرسالة من التعاونية للتأمين: عميلنا العزيز : يرجى العلم أن الموافقة رقم …" at bounding box center [91, 122] width 78 height 73
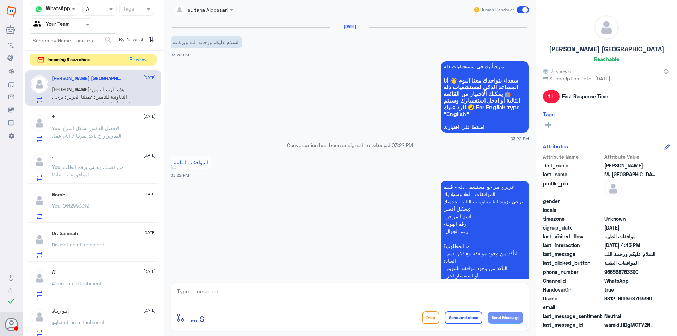
scroll to position [465, 0]
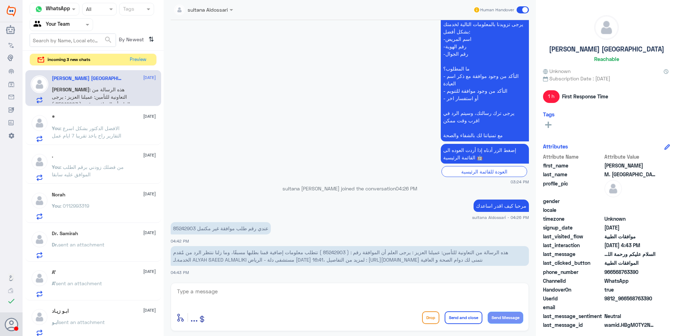
click at [187, 226] on p "عندي رقم طلب موافقة غير مكتمل 85242903" at bounding box center [221, 228] width 100 height 12
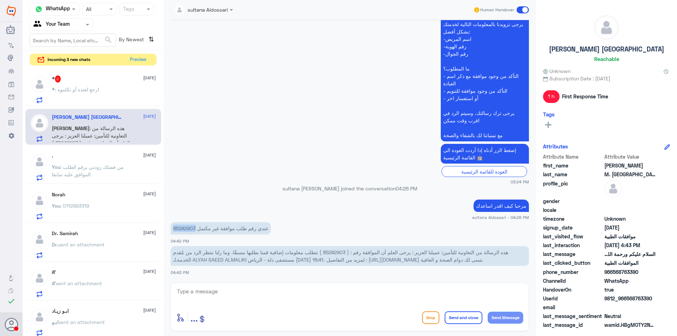
click at [348, 303] on textarea at bounding box center [349, 295] width 347 height 17
type textarea "j"
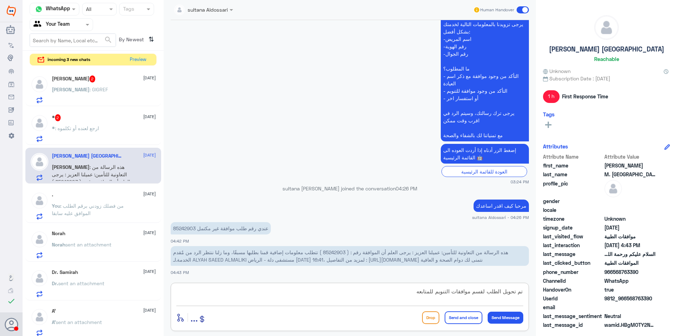
type textarea "تم تحويل الطلب لقسم موافقات التنويم للمتابعه"
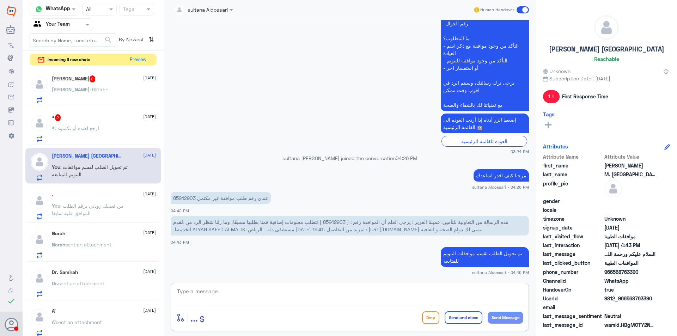
click at [111, 87] on div "[PERSON_NAME] : GIGREF" at bounding box center [104, 95] width 104 height 16
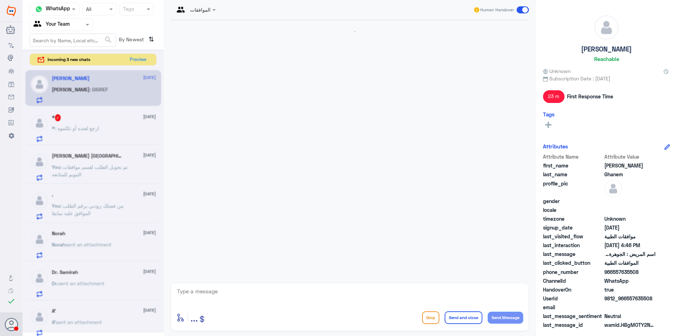
scroll to position [246, 0]
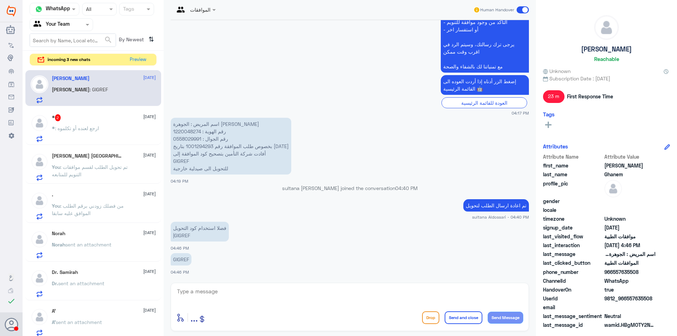
drag, startPoint x: 111, startPoint y: 87, endPoint x: 335, endPoint y: 228, distance: 263.7
click at [335, 228] on app-msgs-text "فضلا استخدام كود التحويل |GIGREF" at bounding box center [350, 232] width 358 height 20
click at [179, 278] on p "حسب افادة شركة التأمين" at bounding box center [199, 284] width 57 height 12
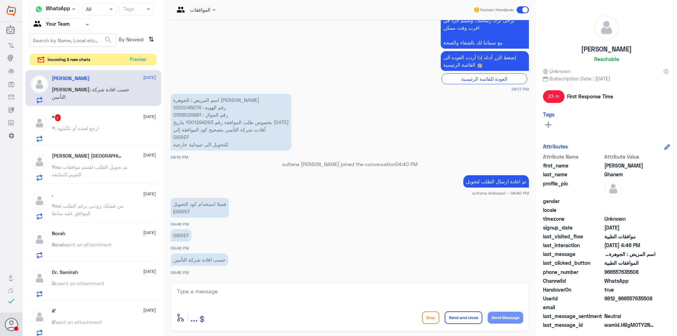
click at [179, 260] on p "حسب افادة شركة التأمين" at bounding box center [199, 260] width 57 height 12
click at [181, 234] on p "GIGREF" at bounding box center [181, 235] width 21 height 12
click at [187, 107] on p "اسم المريض : الجوهرة [PERSON_NAME] رقم الهوية : 1220048274 رقم الجوال : 0558029…" at bounding box center [231, 122] width 121 height 57
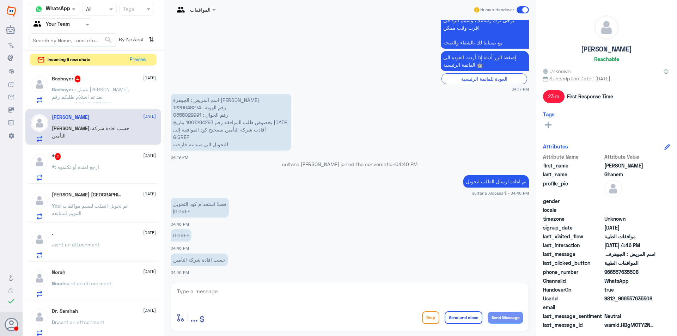
click at [182, 231] on p "GIGREF" at bounding box center [181, 235] width 21 height 12
click at [181, 233] on p "GIGREF" at bounding box center [181, 235] width 21 height 12
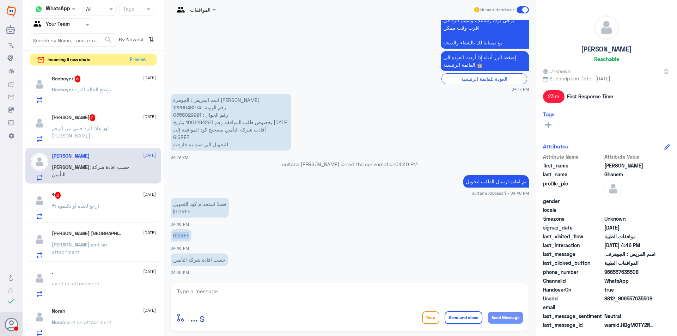
click at [218, 300] on textarea at bounding box center [349, 295] width 347 height 17
type textarea "تم الارسال طبي التحويل"
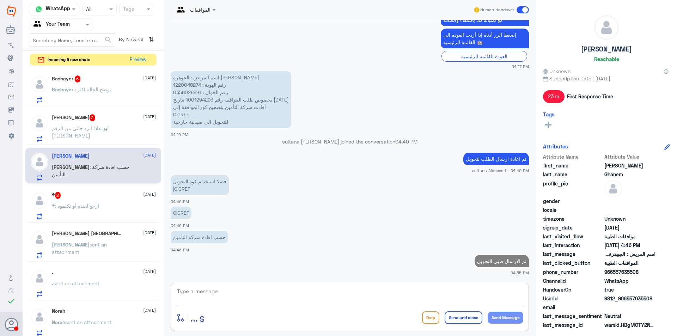
click at [510, 292] on textarea at bounding box center [349, 295] width 347 height 17
click at [103, 132] on p "ابو : هاذا الرد جاني من الرقم [PERSON_NAME]" at bounding box center [91, 133] width 79 height 18
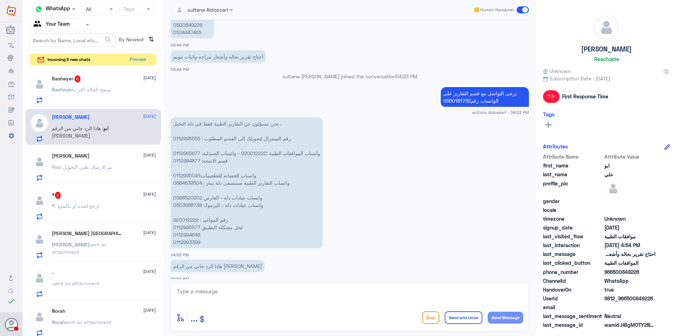
scroll to position [544, 0]
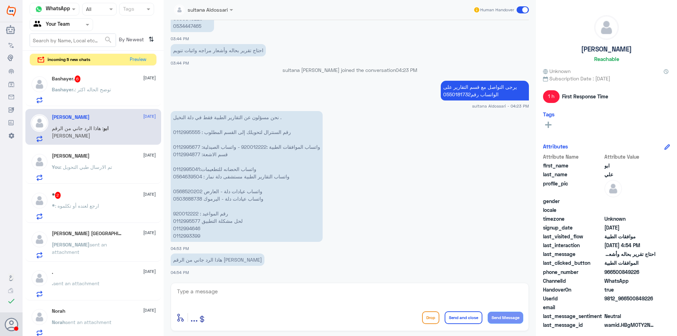
click at [252, 288] on textarea at bounding box center [349, 295] width 347 height 17
type textarea "هنا فقط الموافقات الطبية"
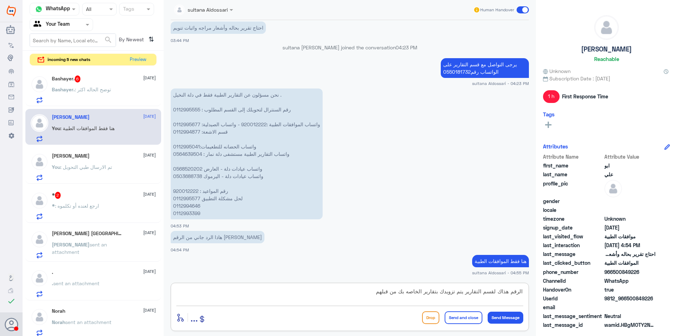
type textarea "الرقم هذاك لقسم التقارير يتم تزويدك بتقارير الخاصه بك من قبلهم"
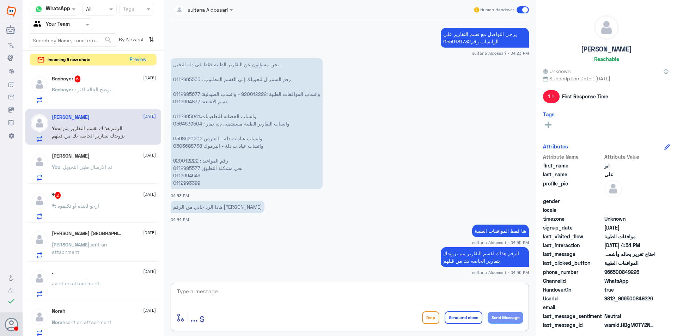
click at [96, 196] on div "* 2 [DATE]" at bounding box center [104, 195] width 104 height 7
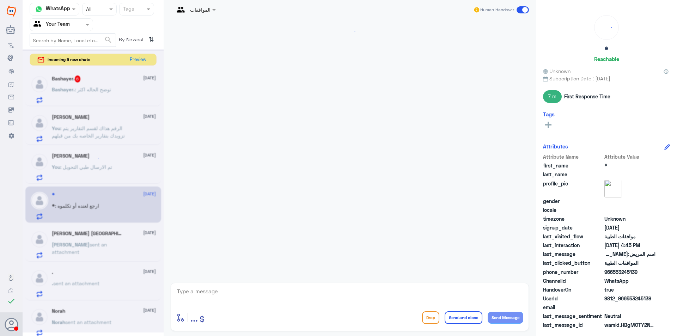
scroll to position [477, 0]
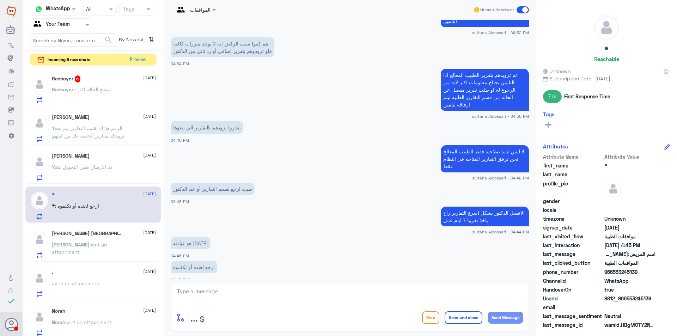
click at [350, 307] on div "enter flow name ... Drop Send and close Send Message" at bounding box center [350, 307] width 358 height 48
click at [275, 291] on textarea at bounding box center [349, 295] width 347 height 17
type textarea "الافضل الرجوع له"
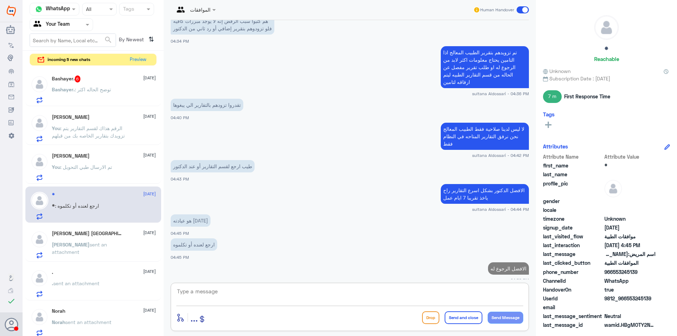
click at [103, 86] on p "Bashayer. : توضح الحاله اكثر" at bounding box center [81, 95] width 59 height 18
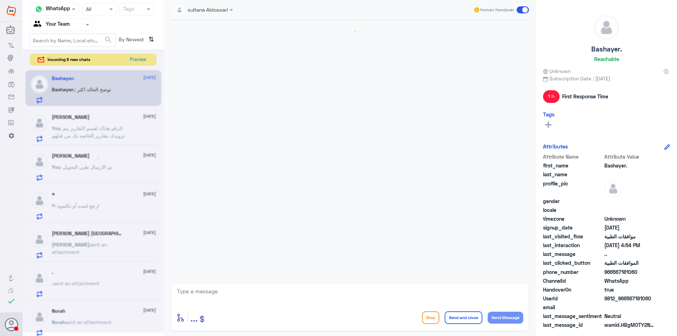
scroll to position [496, 0]
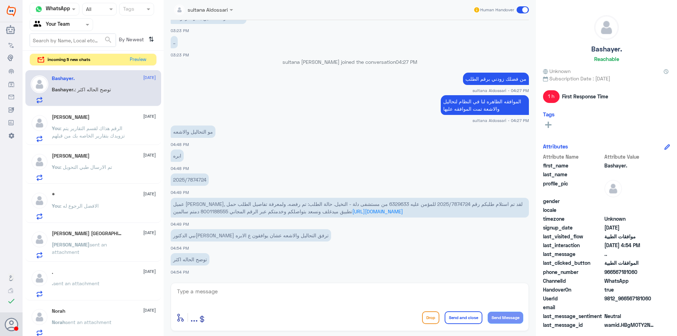
click at [189, 180] on p "2025/7874724" at bounding box center [190, 179] width 38 height 12
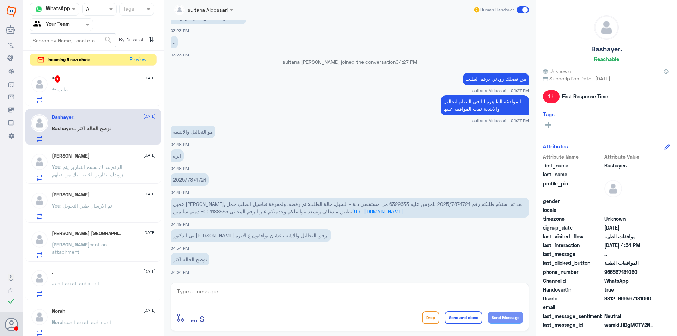
click at [267, 288] on textarea at bounding box center [349, 295] width 347 height 17
type textarea "الرد من شركة التامين بناء على نتائج التحاليل طبيعيه يرجى التواصل مع التامين بشك…"
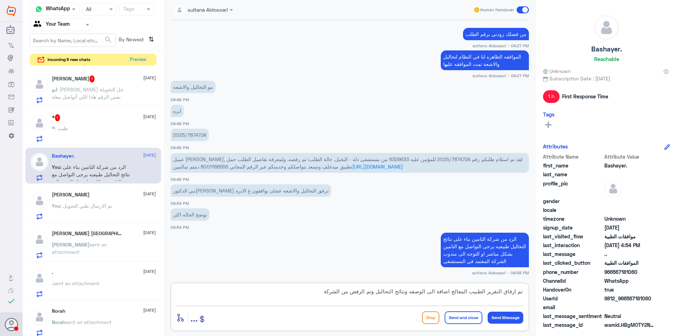
type textarea "تم ارفاق التقرير الطبيب المعالج اضافة الى الوصفه ونتائج التحاليل وتم الرفض من ا…"
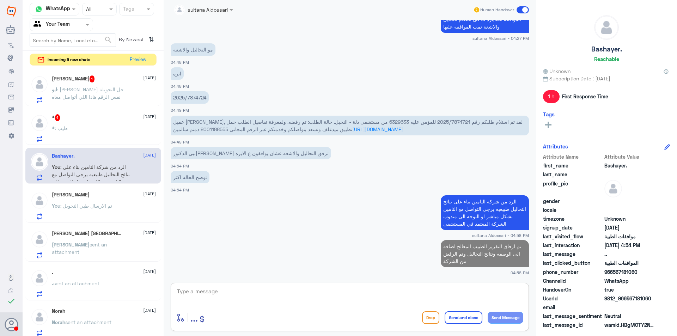
click at [96, 128] on div "* : طيب" at bounding box center [104, 134] width 104 height 16
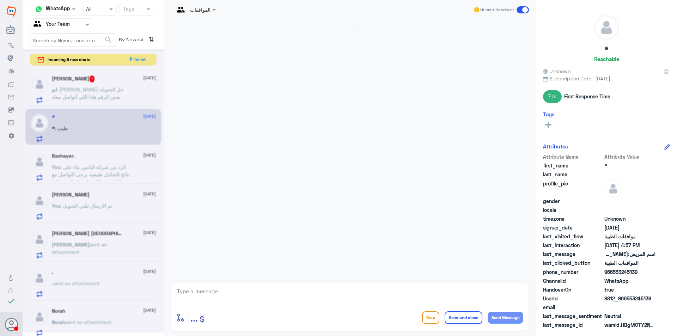
scroll to position [487, 0]
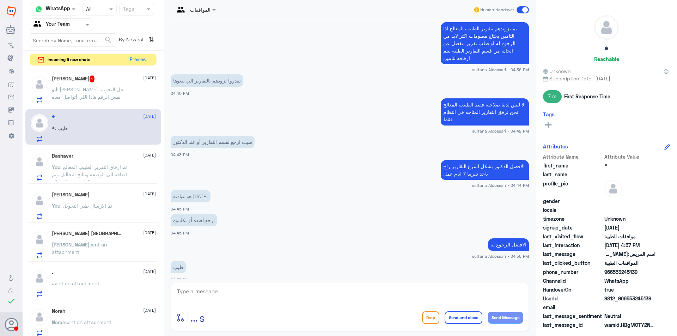
click at [236, 295] on textarea at bounding box center [349, 295] width 347 height 17
type textarea "اي خدمة اخرى"
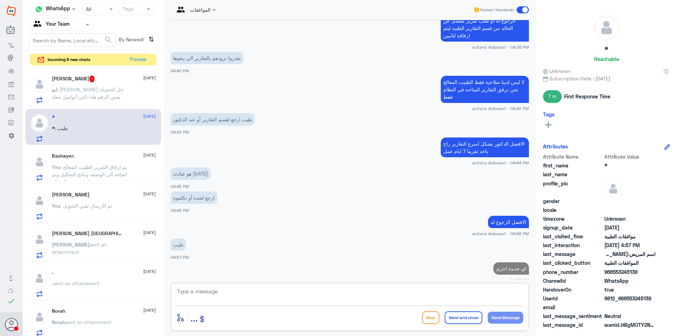
click at [102, 95] on p "ابو : [PERSON_NAME] حل التحويلة نفس الرقم هاذا اللي أتواصل معاه" at bounding box center [91, 95] width 79 height 18
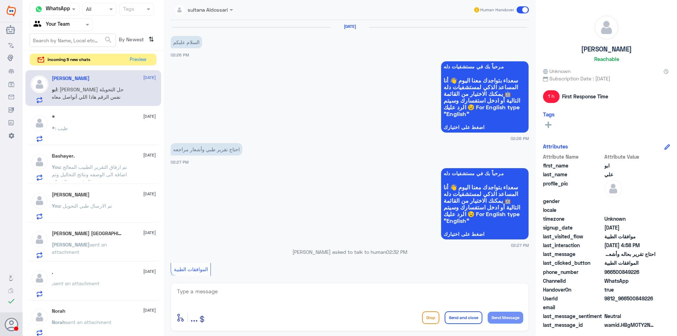
scroll to position [621, 0]
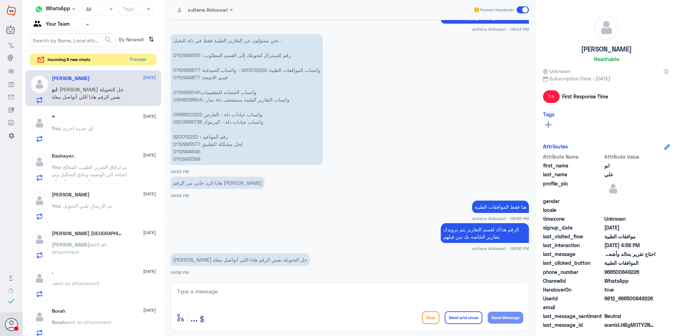
click at [263, 290] on textarea at bounding box center [349, 295] width 347 height 17
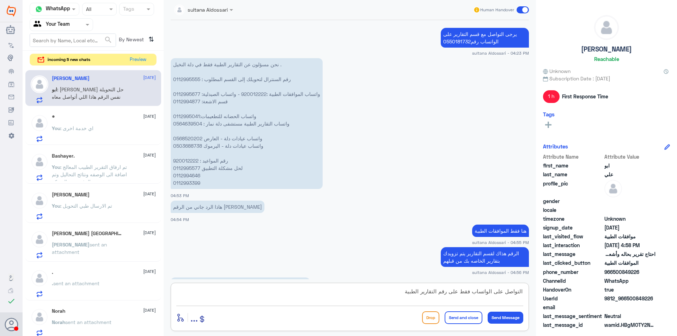
scroll to position [585, 0]
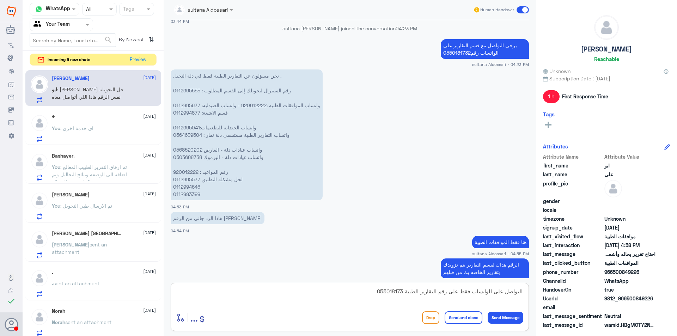
type textarea "التواصل على الواتساب فقط على رقم التقارير الطبية 0550181732"
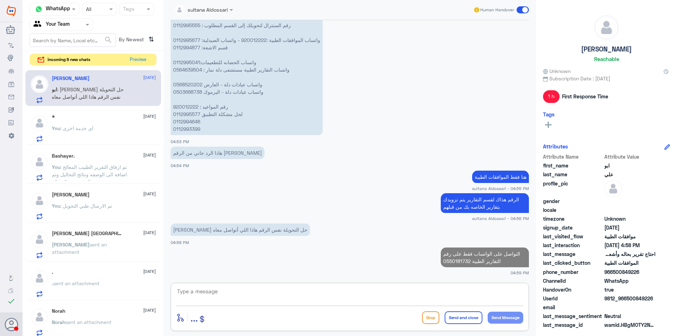
click at [150, 56] on div "incoming 5 new chats Preview" at bounding box center [93, 60] width 127 height 12
click at [144, 58] on button "Preview" at bounding box center [138, 59] width 22 height 11
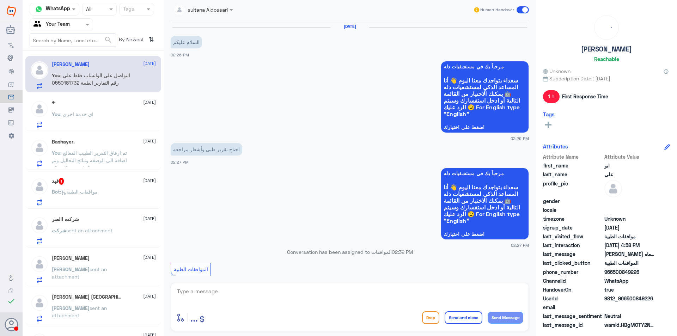
scroll to position [651, 0]
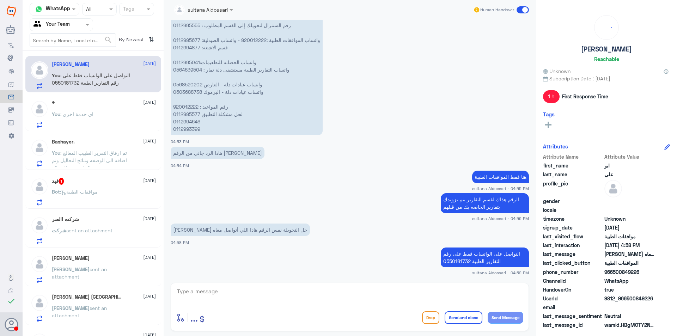
click at [107, 193] on div "Bot : موافقات الطبية" at bounding box center [104, 198] width 104 height 16
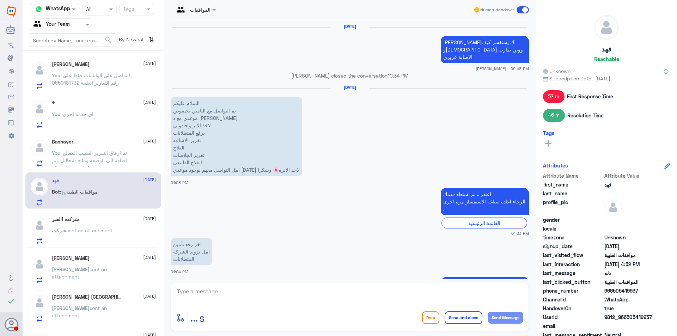
scroll to position [763, 0]
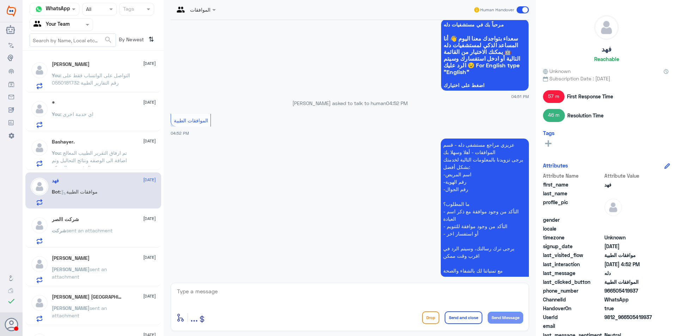
click at [253, 299] on textarea at bounding box center [349, 295] width 347 height 17
type textarea "مرحبا كيف اقدر اساعدك"
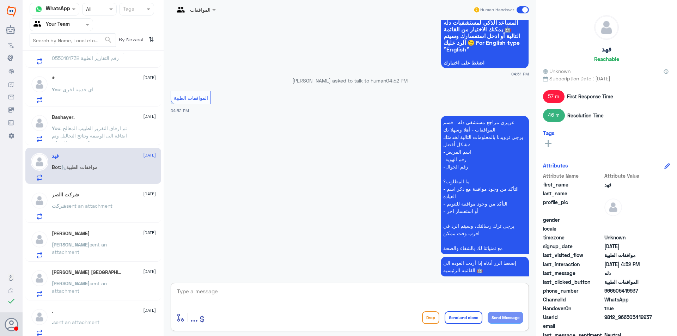
scroll to position [35, 0]
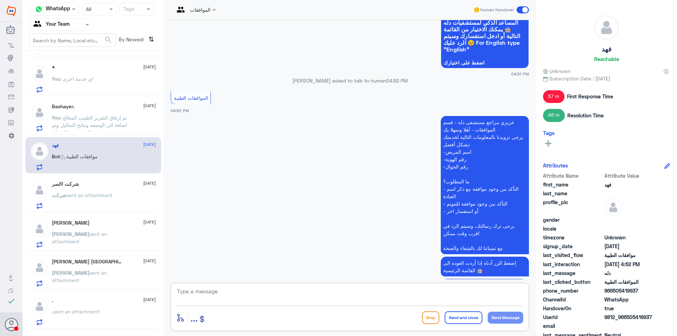
click at [95, 228] on div "[PERSON_NAME] [DATE] [PERSON_NAME] sent an attachment" at bounding box center [104, 234] width 104 height 28
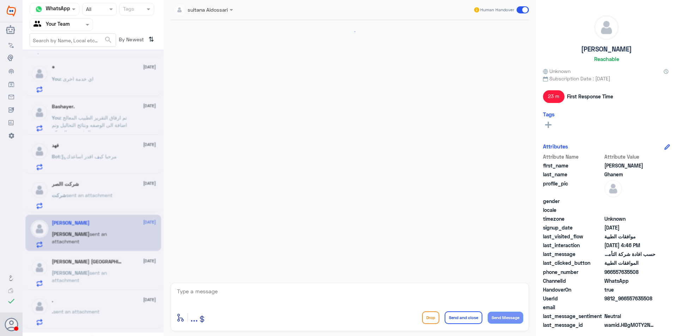
scroll to position [293, 0]
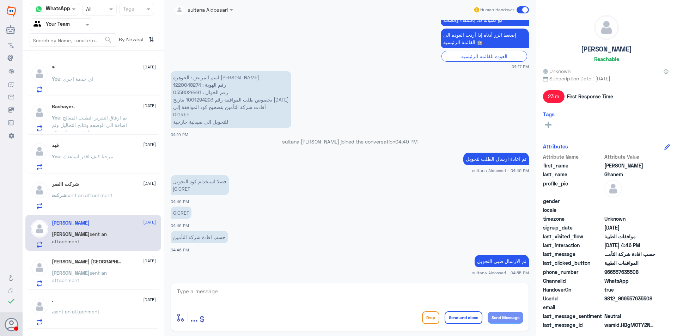
click at [94, 194] on span "sent an attachment" at bounding box center [89, 195] width 46 height 6
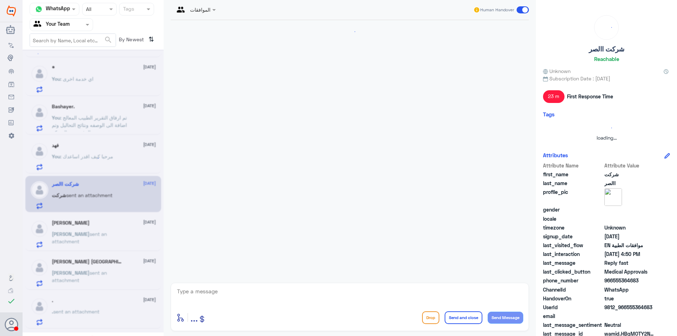
click at [94, 194] on div at bounding box center [93, 190] width 141 height 283
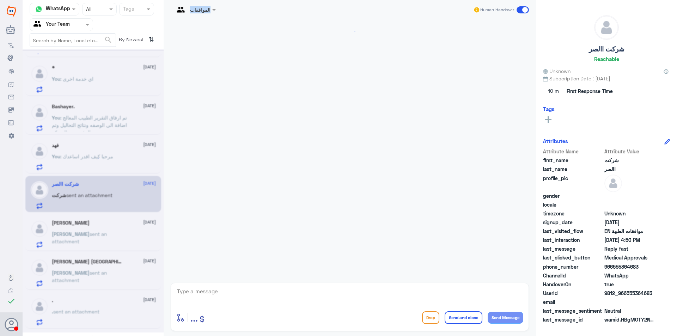
scroll to position [609, 0]
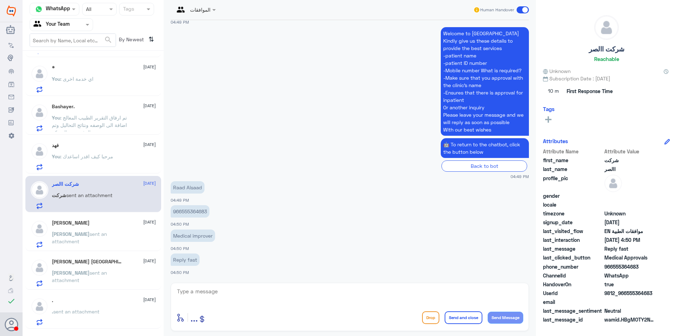
click at [92, 160] on p "You : مرحبا كيف اقدر اساعدك" at bounding box center [82, 162] width 61 height 18
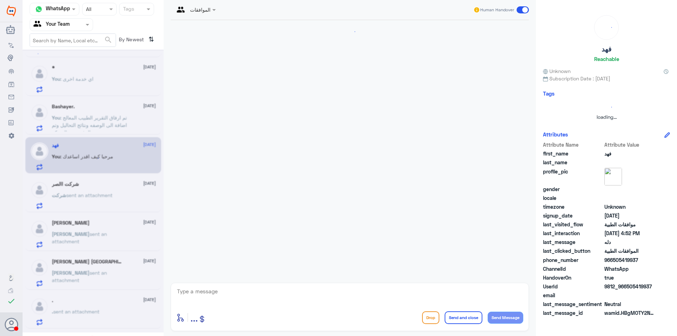
click at [92, 160] on icon at bounding box center [93, 158] width 17 height 17
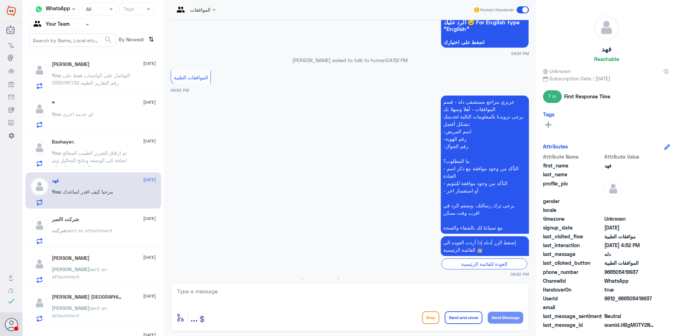
click at [104, 71] on div "[PERSON_NAME] [DATE] You : التواصل على الواتساب فقط على رقم التقارير الطبية 055…" at bounding box center [104, 75] width 104 height 28
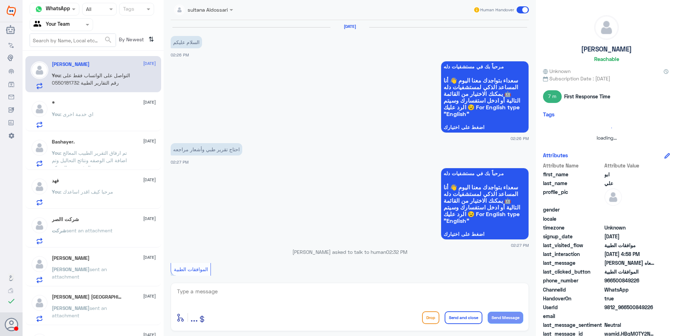
scroll to position [651, 0]
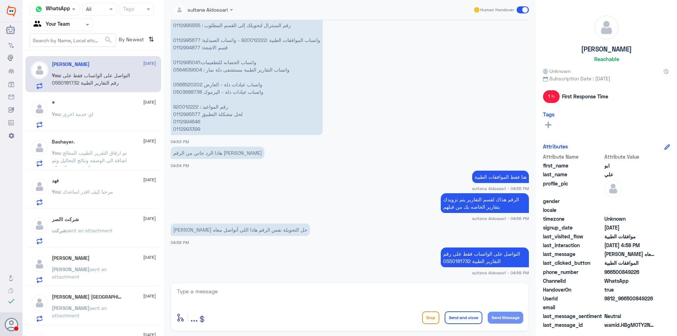
click at [104, 114] on div "You : اي خدمة اخرى" at bounding box center [104, 120] width 104 height 16
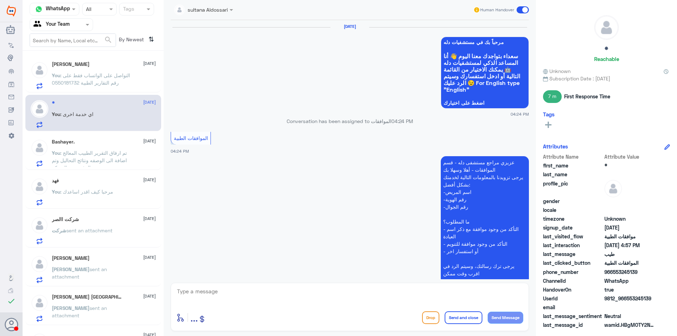
scroll to position [485, 0]
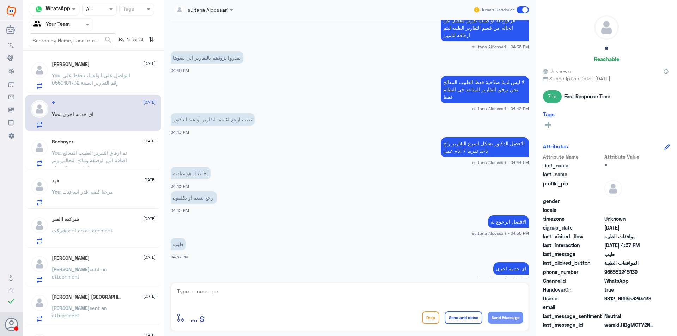
click at [108, 157] on p "You : تم ارفاق التقرير الطبيب المعالج اضافة الى الوصفه ونتائج التحاليل وتم الرف…" at bounding box center [91, 158] width 79 height 18
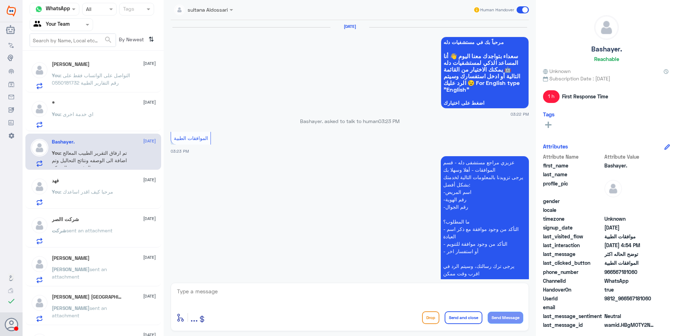
scroll to position [540, 0]
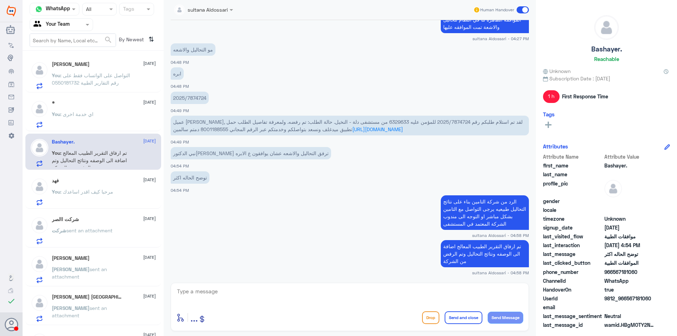
click at [106, 201] on p "You : مرحبا كيف اقدر اساعدك" at bounding box center [82, 197] width 61 height 18
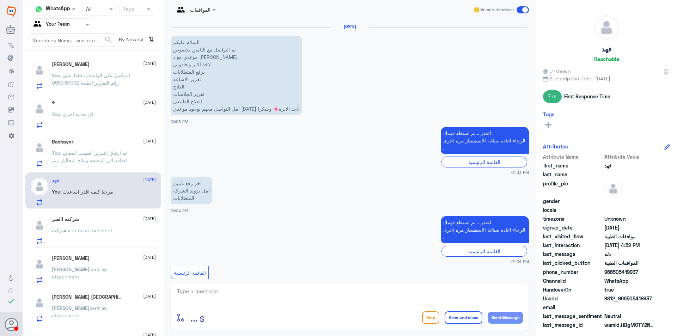
scroll to position [745, 0]
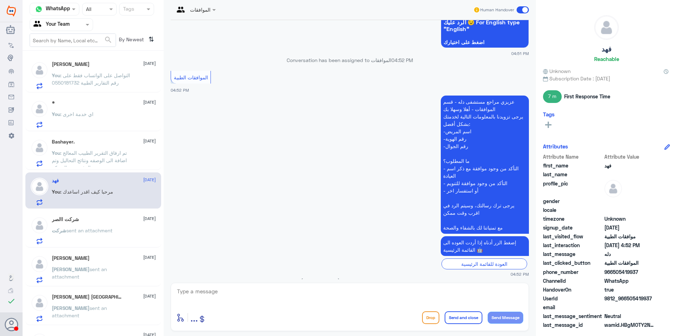
click at [106, 239] on p "شركت sent an attachment" at bounding box center [82, 236] width 61 height 18
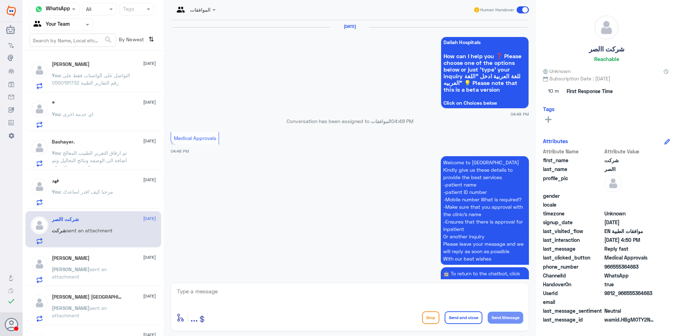
scroll to position [609, 0]
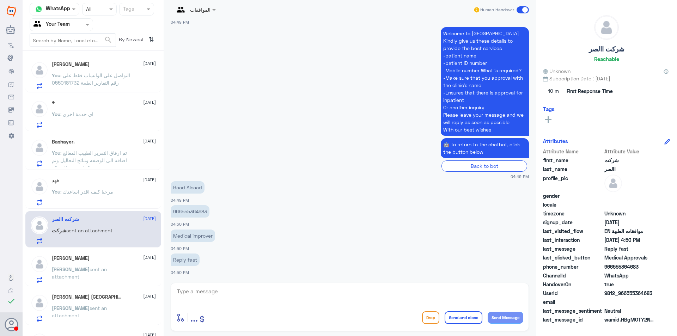
click at [184, 212] on p "966555364683" at bounding box center [190, 211] width 39 height 12
click at [213, 216] on app-msgs-text "966555364683" at bounding box center [350, 211] width 358 height 13
click at [199, 293] on textarea at bounding box center [349, 295] width 347 height 17
drag, startPoint x: 166, startPoint y: 285, endPoint x: 144, endPoint y: 276, distance: 23.8
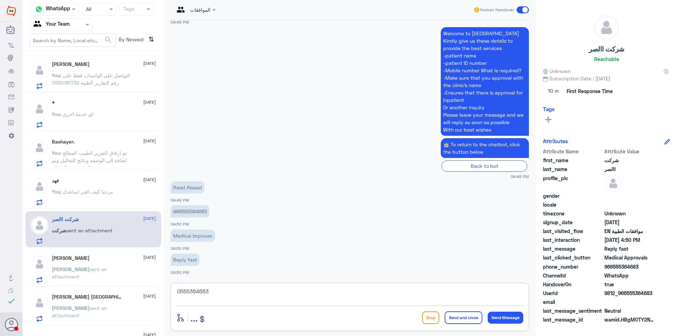
click at [145, 276] on div "Channel WhatsApp Status × All Tags Agent Filter Your Team search By Newest ⇅ [P…" at bounding box center [350, 169] width 654 height 338
click at [240, 293] on textarea "0555364683" at bounding box center [349, 295] width 347 height 17
type textarea "0"
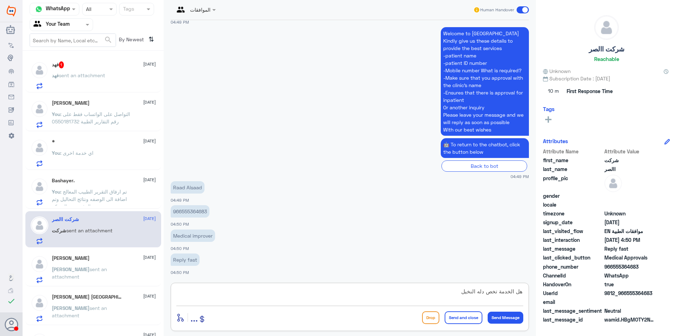
type textarea "هل الخدمة تخص دله النخيل"
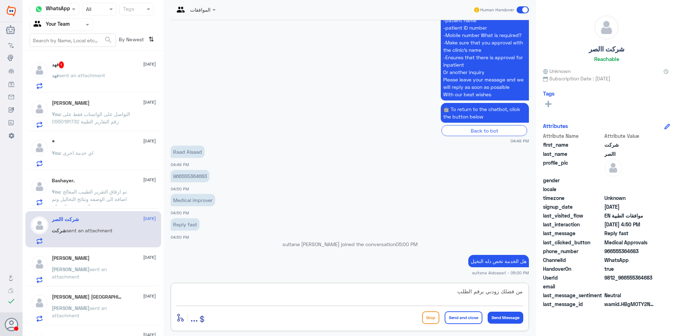
type textarea "من فضلك زودني برقم الطلب"
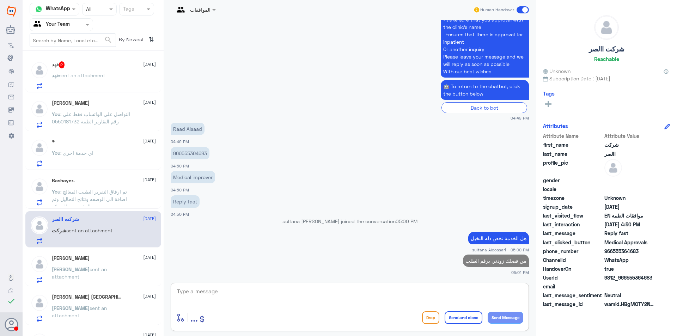
click at [104, 66] on div "فهد 2 [DATE]" at bounding box center [104, 64] width 104 height 7
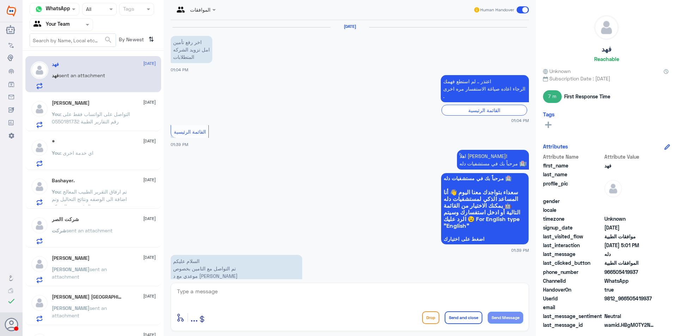
scroll to position [806, 0]
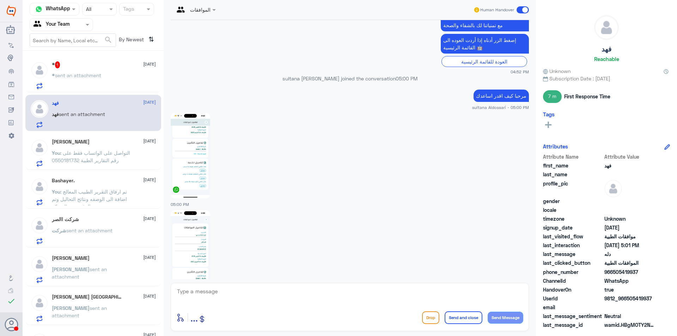
click at [191, 124] on img at bounding box center [190, 156] width 39 height 86
click at [246, 299] on textarea at bounding box center [349, 295] width 347 height 17
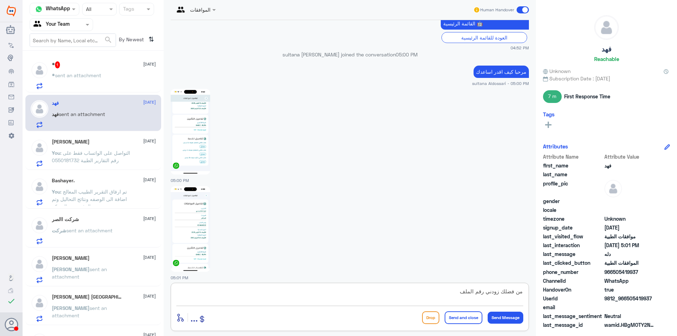
type textarea "من فضلك زودني رقم الملف"
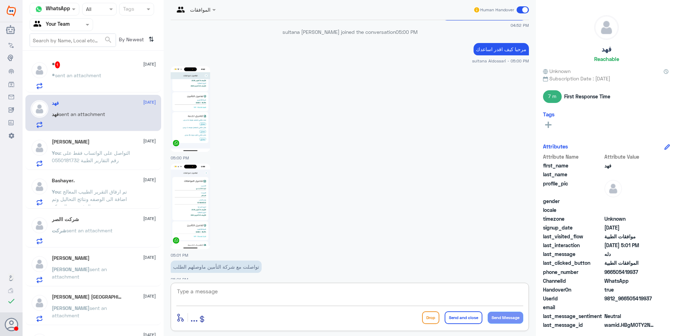
click at [92, 75] on span "sent an attachment" at bounding box center [78, 75] width 46 height 6
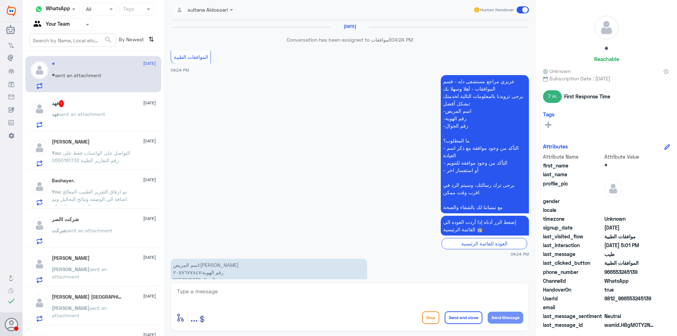
scroll to position [428, 0]
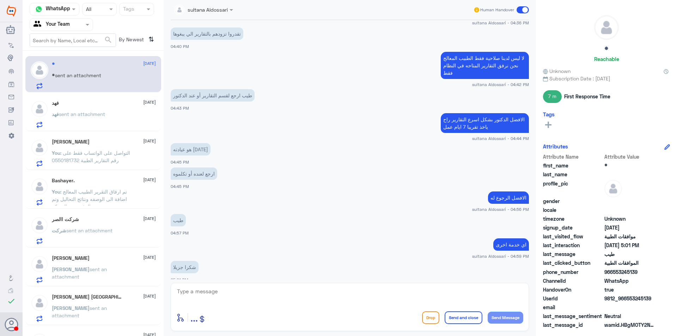
click at [95, 119] on p "[PERSON_NAME] sent an attachment" at bounding box center [78, 119] width 53 height 18
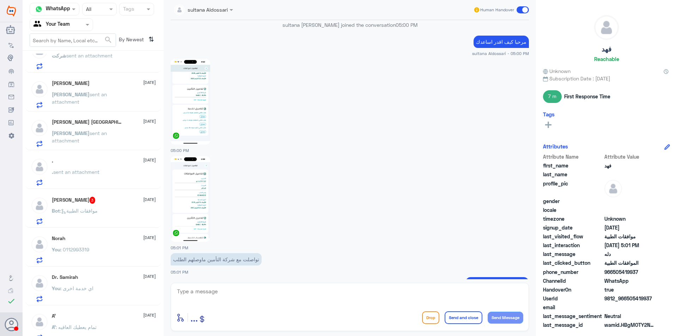
scroll to position [176, 0]
click at [92, 211] on span ": موافقات الطبية" at bounding box center [79, 209] width 38 height 6
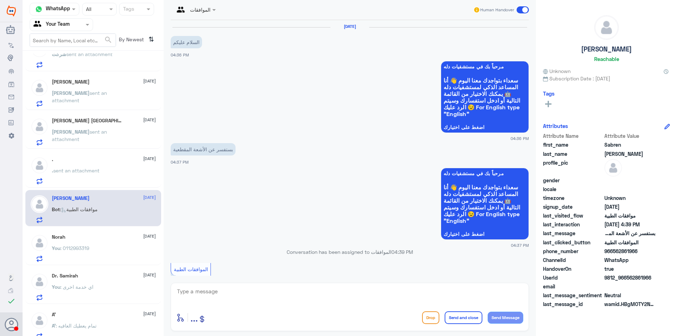
scroll to position [194, 0]
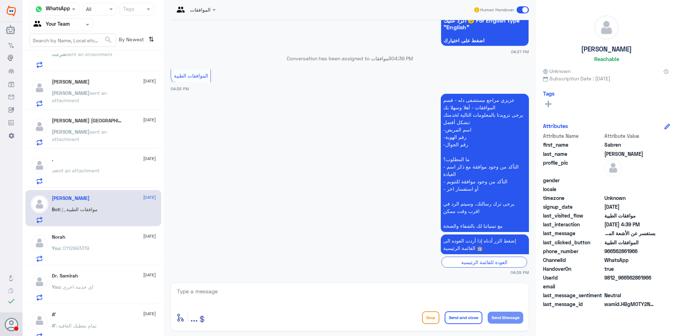
click at [284, 300] on textarea at bounding box center [349, 295] width 347 height 17
type textarea "مرحبا كيف اقدر اساعدك"
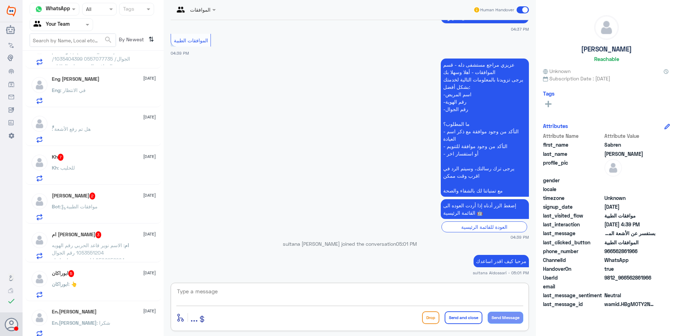
scroll to position [494, 0]
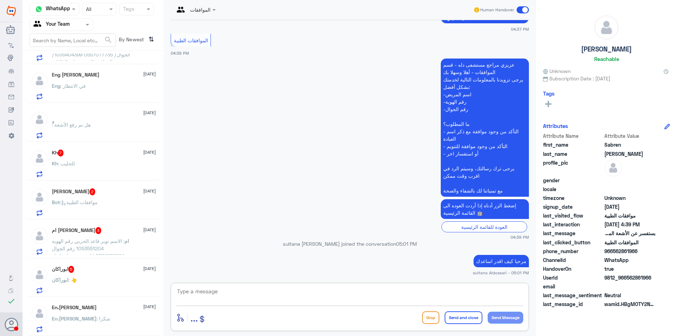
click at [98, 208] on p "Bot : موافقات الطبية" at bounding box center [75, 208] width 46 height 18
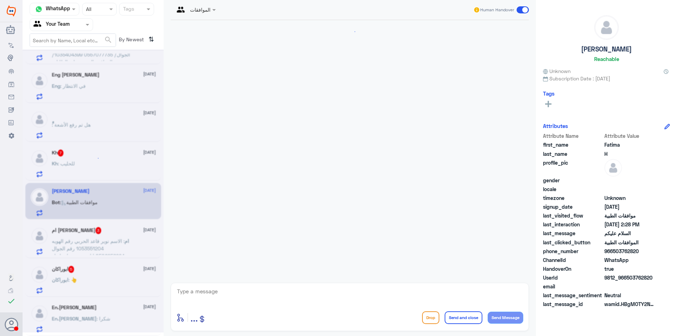
scroll to position [86, 0]
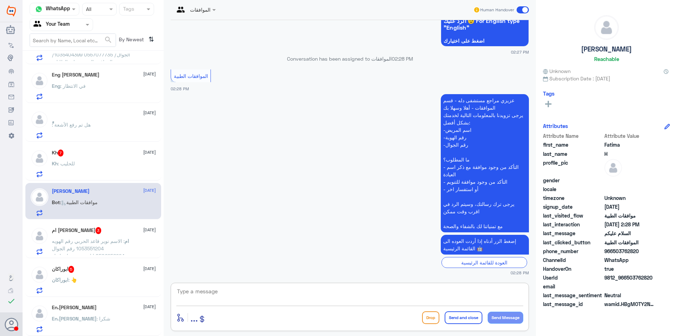
click at [315, 297] on textarea at bounding box center [349, 295] width 347 height 17
type textarea "مرحبا كيف اقدر اساعدك"
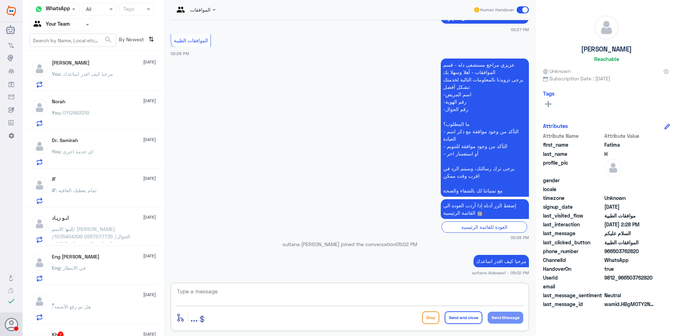
scroll to position [423, 0]
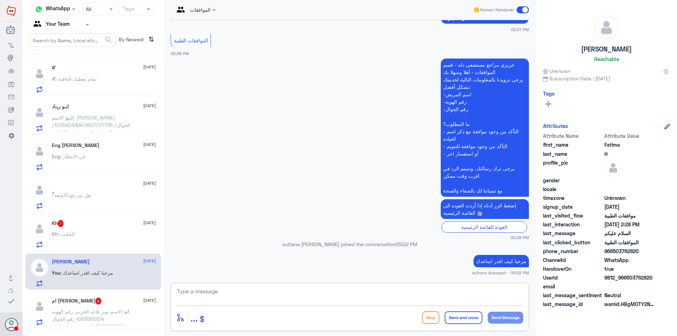
click at [112, 112] on div "ابـو زيـاد [DATE] ابـو : الاسم/ [PERSON_NAME] الهوية /1035404399 الجوال/ 055707…" at bounding box center [104, 118] width 104 height 28
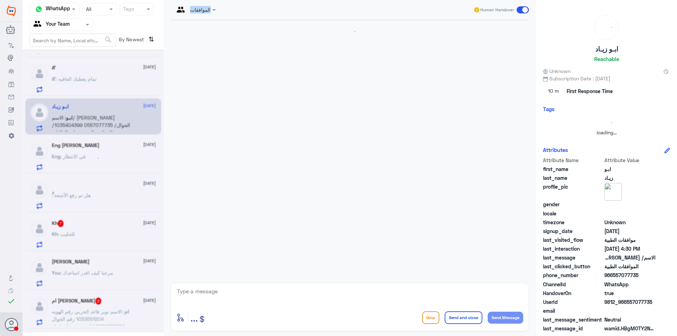
click at [112, 112] on div at bounding box center [93, 190] width 141 height 283
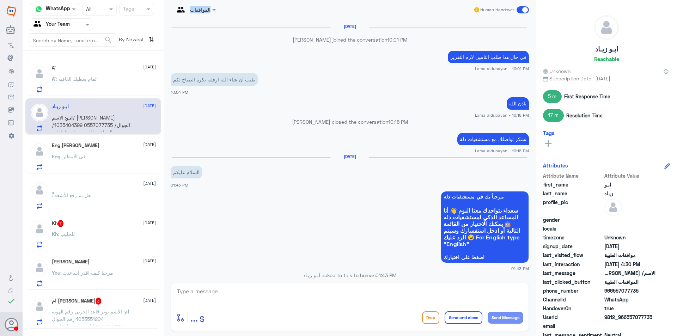
scroll to position [505, 0]
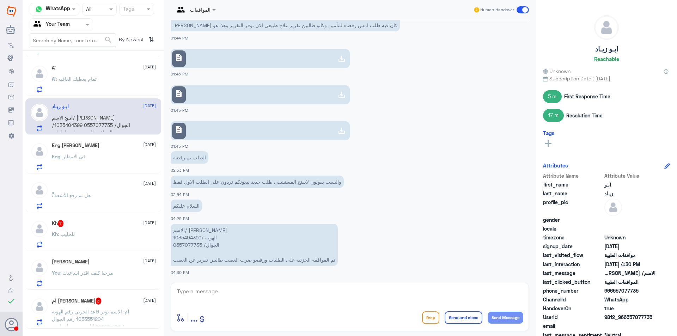
click at [111, 147] on div "Eng [PERSON_NAME] [DATE]" at bounding box center [104, 145] width 104 height 6
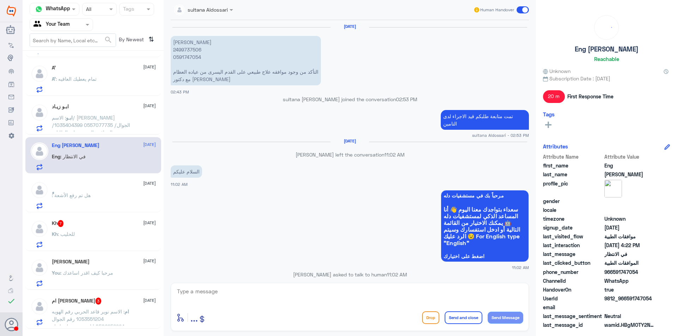
scroll to position [604, 0]
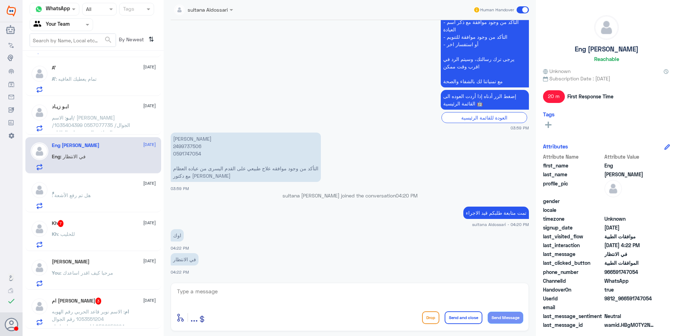
click at [106, 200] on div "ًً : هل تم رفع الأشعة" at bounding box center [104, 201] width 104 height 16
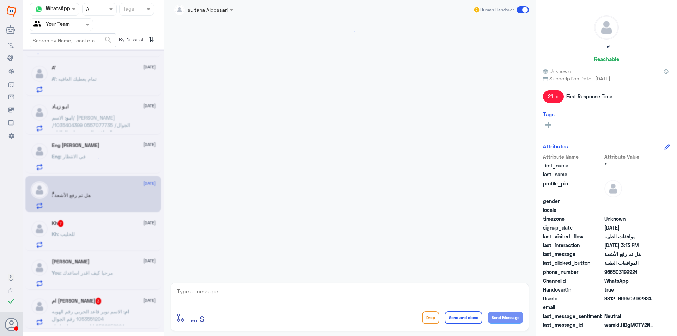
scroll to position [544, 0]
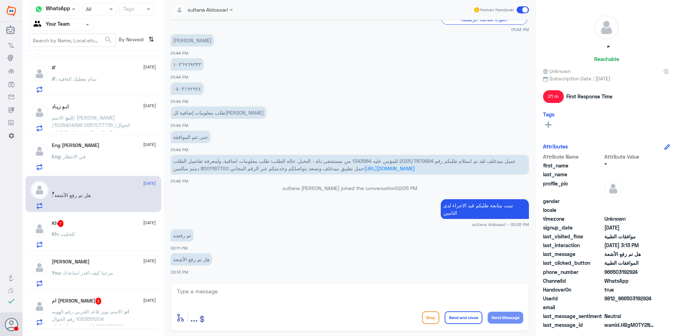
click at [81, 235] on div "Kh : للحليب" at bounding box center [104, 240] width 104 height 16
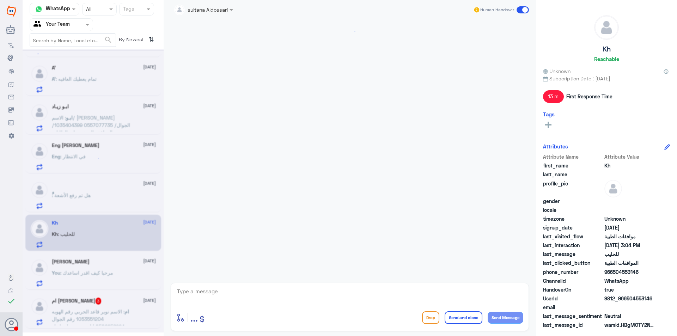
scroll to position [496, 0]
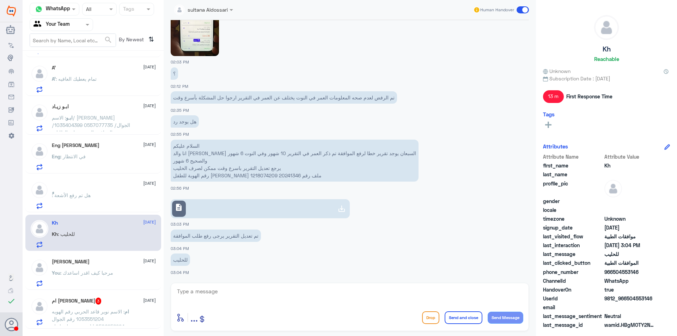
click at [227, 175] on p "السلام عليكم انا والد [PERSON_NAME] السبعان يوجد تقرير خطا لرفع الموافقة تم ذكر…" at bounding box center [295, 161] width 248 height 42
click at [272, 295] on textarea at bounding box center [349, 295] width 347 height 17
type textarea "تمت الموافقه جزئيا على الحليب يمكنك تلقي الخدمة"
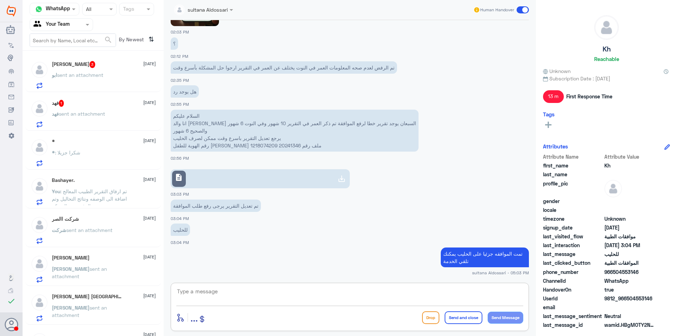
scroll to position [0, 0]
click at [105, 113] on span "sent an attachment" at bounding box center [82, 114] width 46 height 6
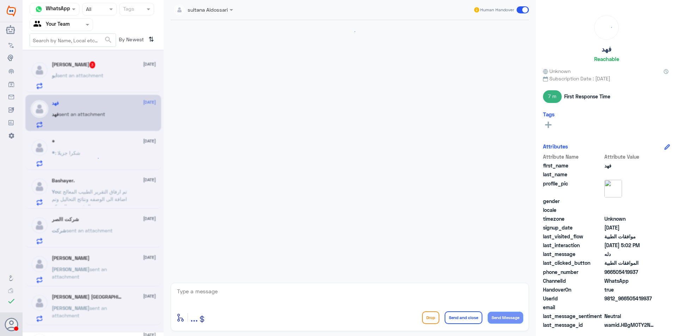
scroll to position [771, 0]
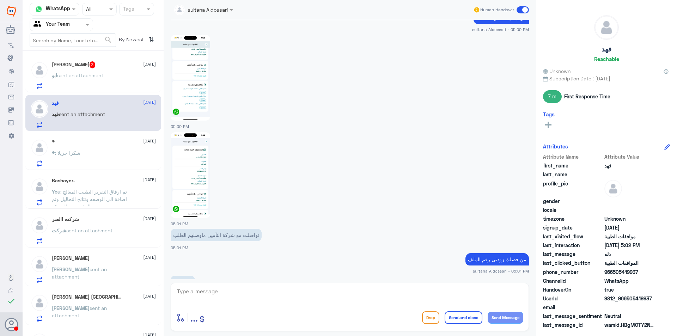
click at [180, 276] on p "1236450" at bounding box center [183, 282] width 24 height 12
click at [259, 298] on textarea at bounding box center [349, 295] width 347 height 17
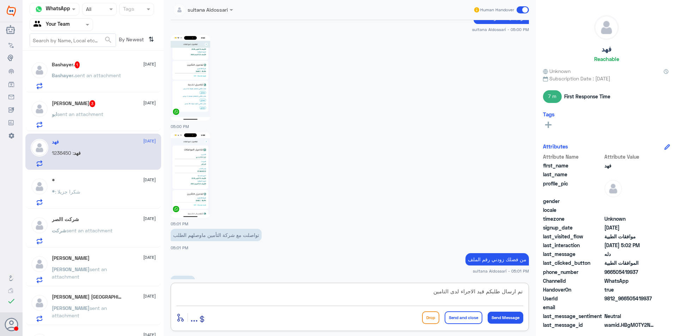
type textarea "تم ارسال طلبكم قيد الاجراء لدى التامين"
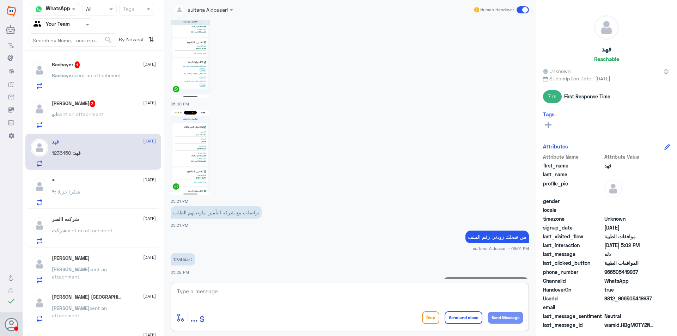
click at [88, 116] on span "sent an attachment" at bounding box center [80, 114] width 46 height 6
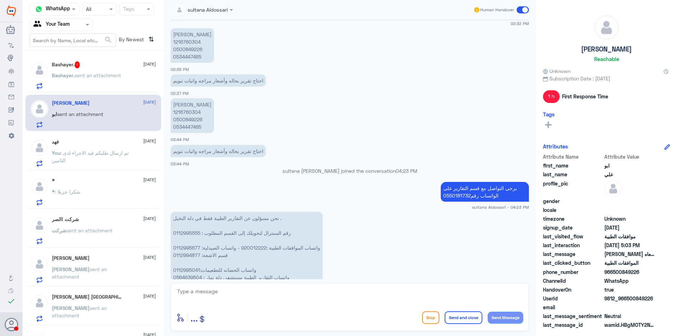
scroll to position [287, 0]
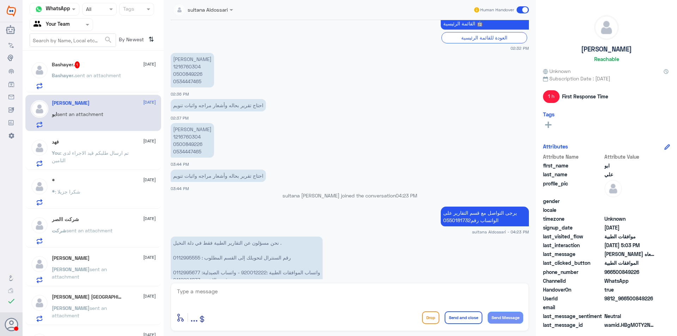
click at [190, 66] on p "[PERSON_NAME] 1216760304 0500849226 0534447465" at bounding box center [192, 70] width 43 height 35
click at [191, 74] on p "[PERSON_NAME] 1216760304 0500849226 0534447465" at bounding box center [192, 70] width 43 height 35
click at [182, 80] on p "[PERSON_NAME] 1216760304 0500849226 0534447465" at bounding box center [192, 70] width 43 height 35
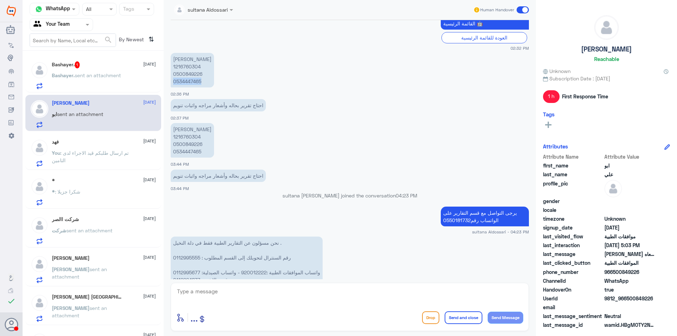
click at [182, 80] on p "[PERSON_NAME] 1216760304 0500849226 0534447465" at bounding box center [192, 70] width 43 height 35
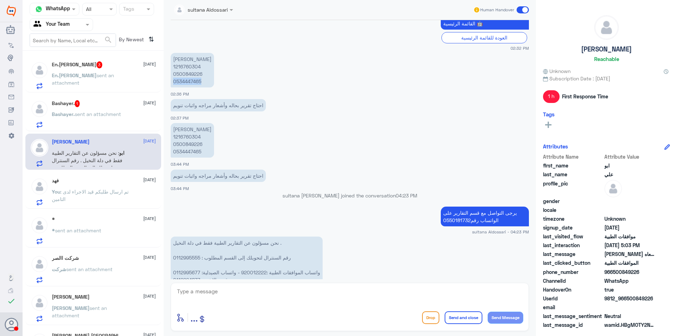
click at [260, 301] on textarea at bounding box center [349, 295] width 347 height 17
paste textarea "20221463"
type textarea "هذا الملف 20221463 ب[PERSON_NAME] مراجعة ادارة العيادات لتحديث بينات على الملف"
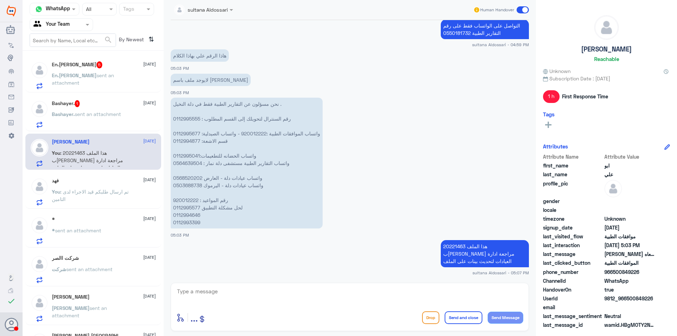
click at [77, 112] on span "sent an attachment" at bounding box center [98, 114] width 46 height 6
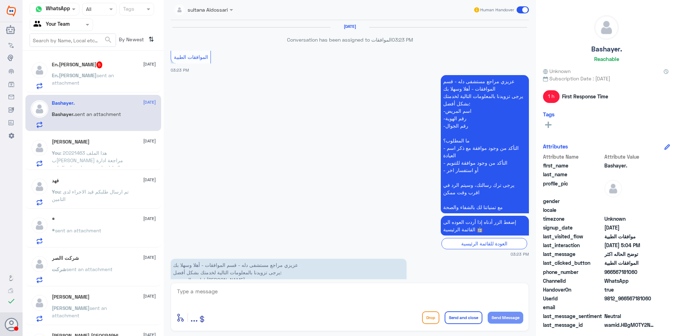
scroll to position [483, 0]
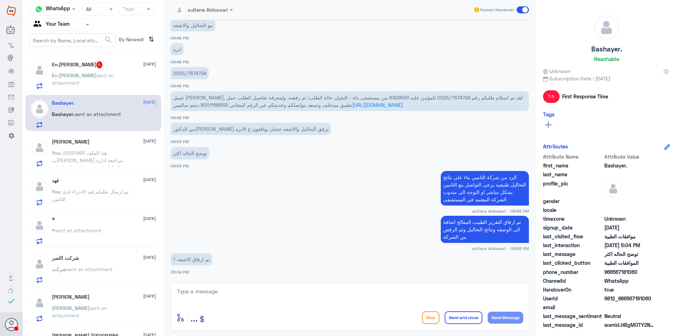
click at [397, 299] on textarea at bounding box center [349, 295] width 347 height 17
click at [193, 71] on p "2025/7874724" at bounding box center [190, 73] width 38 height 12
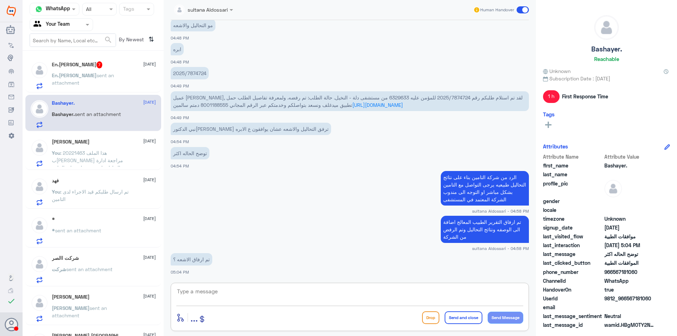
click at [342, 297] on textarea at bounding box center [349, 295] width 347 height 17
type textarea "تم الارفاق نعم"
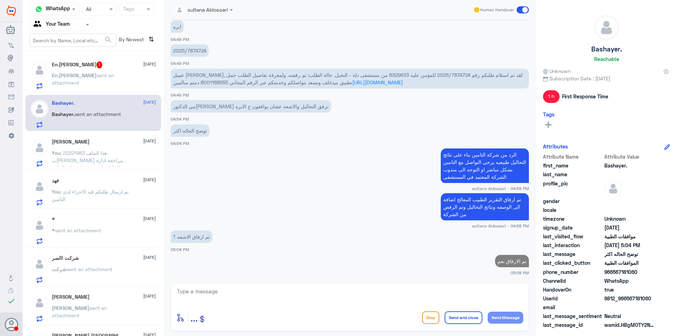
click at [103, 67] on div "En.Abdullah 7 [DATE]" at bounding box center [104, 64] width 104 height 7
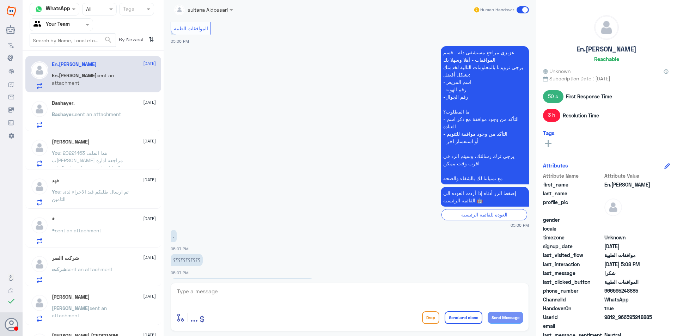
scroll to position [952, 0]
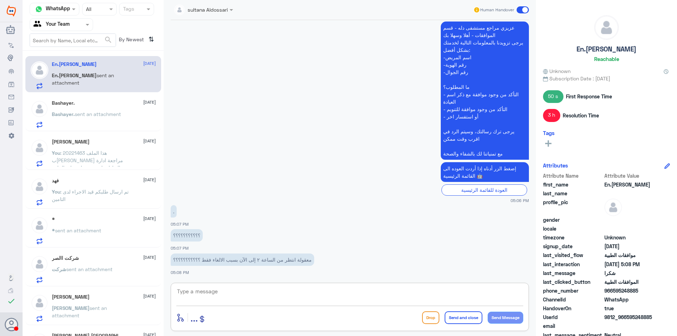
click at [289, 292] on textarea at bounding box center [349, 295] width 347 height 17
type textarea "الطلب ملغي"
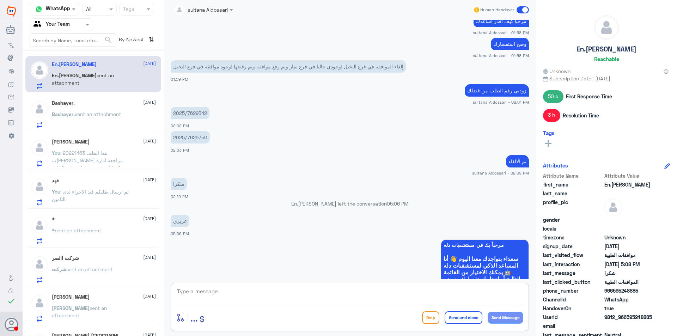
scroll to position [375, 0]
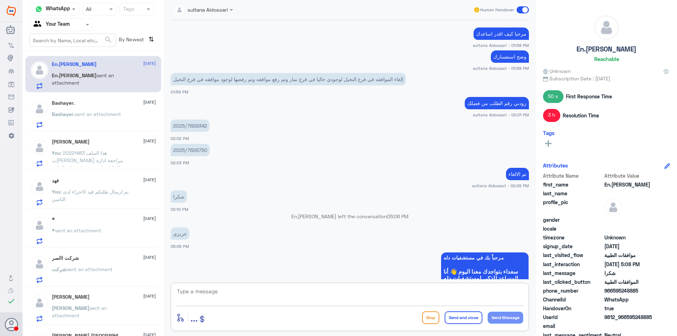
click at [199, 125] on p "2025/7629342" at bounding box center [190, 126] width 39 height 12
click at [260, 295] on textarea at bounding box center [349, 295] width 347 height 17
paste textarea "2025/7629342"
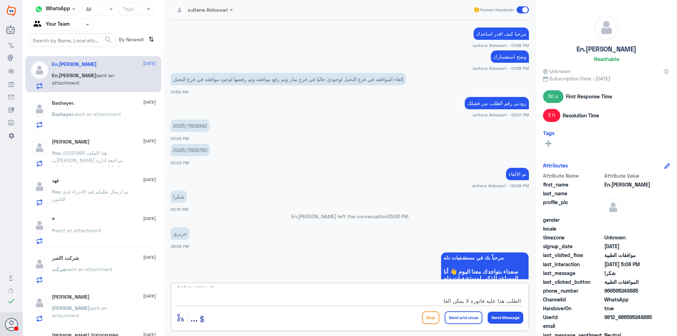
scroll to position [999, 0]
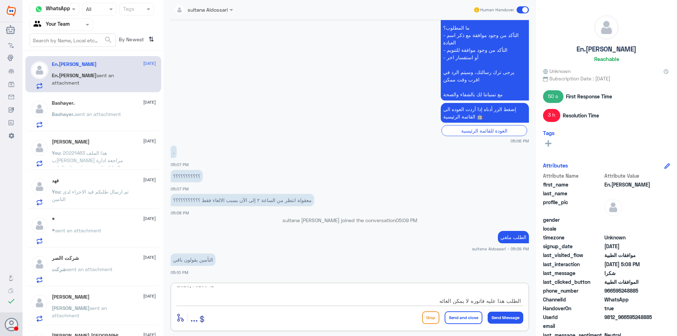
type textarea "2025/7629342 الطلب هذا عليه فاتوره لا يمكن الغائه"
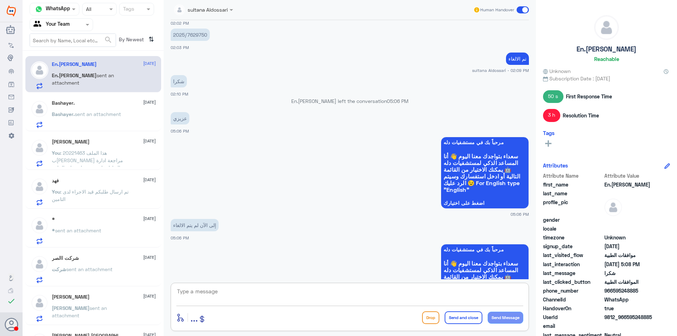
scroll to position [402, 0]
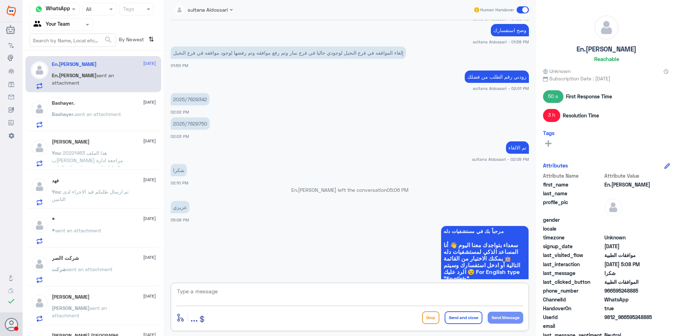
click at [193, 120] on p "2025/7629750" at bounding box center [190, 123] width 39 height 12
click at [194, 124] on p "2025/7629750" at bounding box center [190, 123] width 39 height 12
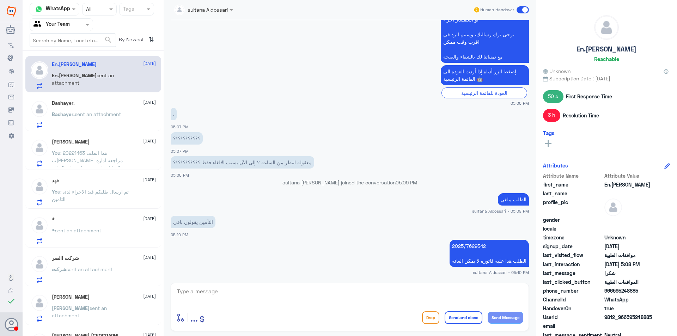
scroll to position [1060, 0]
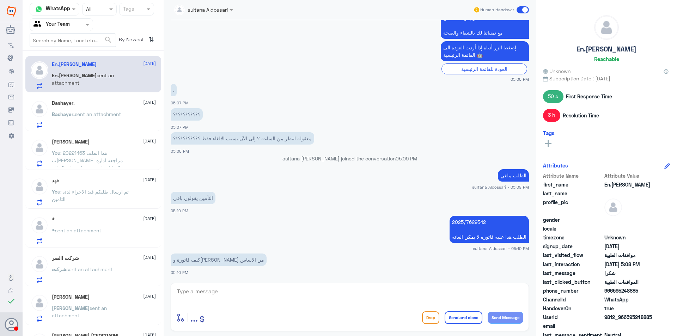
click at [84, 28] on span at bounding box center [88, 24] width 9 height 7
click at [67, 62] on Inbox "Your Inbox" at bounding box center [57, 62] width 25 height 6
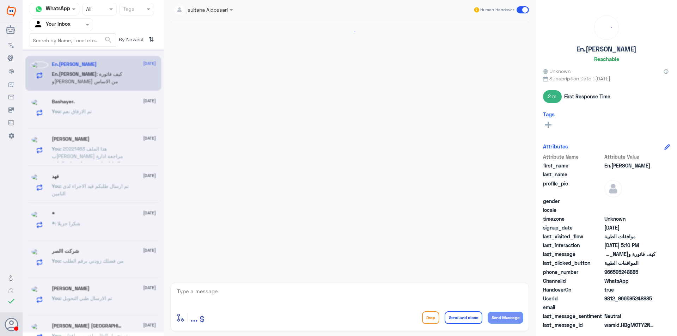
scroll to position [531, 0]
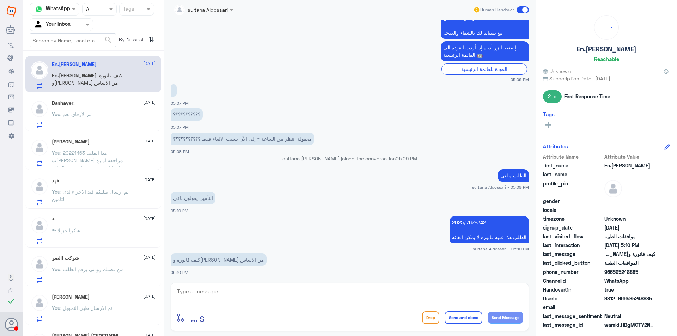
click at [272, 296] on textarea at bounding box center [349, 295] width 347 height 17
click at [476, 220] on p "2025/7629342 الطلب هذا عليه فاتوره لا يمكن الغائه" at bounding box center [489, 229] width 79 height 27
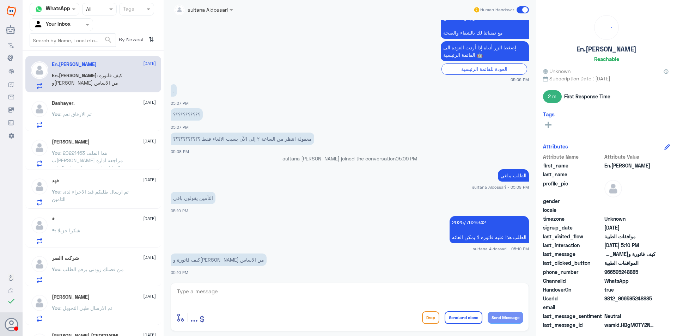
click at [288, 297] on textarea at bounding box center [349, 295] width 347 height 17
type textarea "ف"
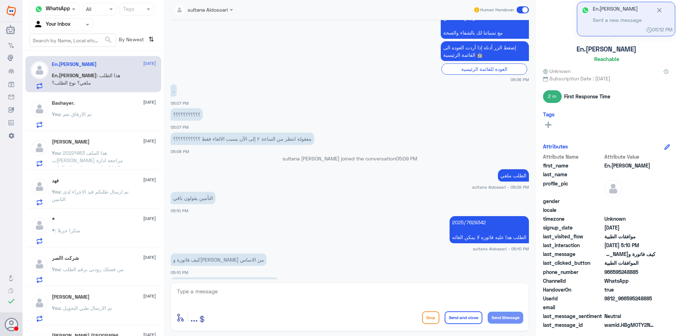
scroll to position [579, 0]
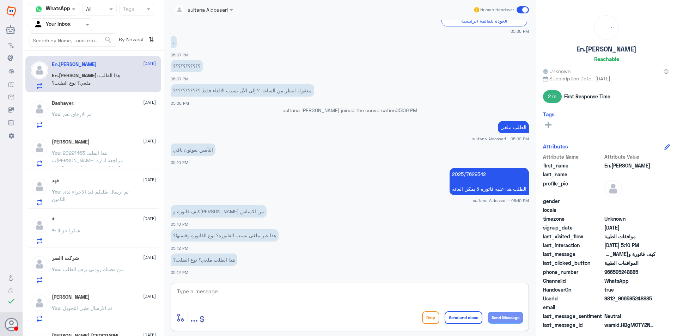
click at [263, 289] on textarea at bounding box center [349, 295] width 347 height 17
type textarea "غ"
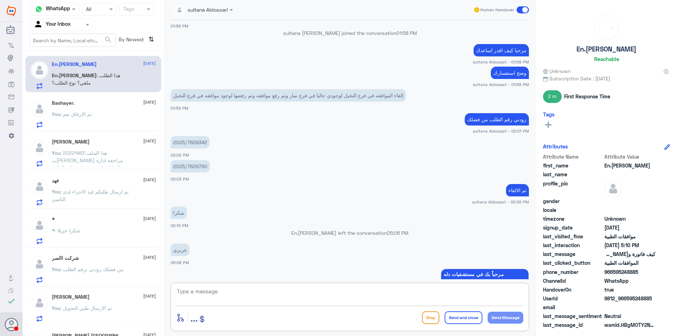
scroll to position [350, 0]
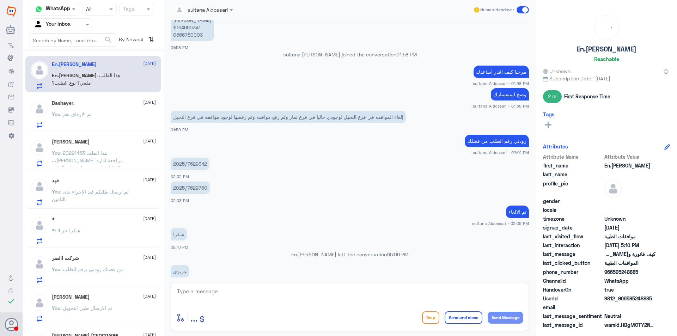
click at [193, 187] on p "2025/7629750" at bounding box center [190, 188] width 39 height 12
click at [249, 299] on textarea at bounding box center [349, 295] width 347 height 17
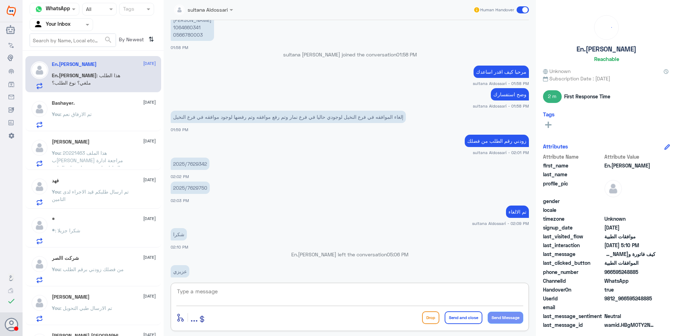
paste textarea "2025/7629750"
click at [392, 293] on textarea "2025/7629750" at bounding box center [349, 295] width 347 height 17
click at [395, 294] on textarea "2025/7629750" at bounding box center [349, 295] width 347 height 17
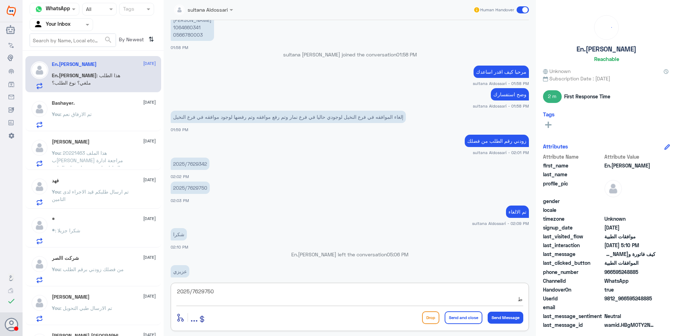
scroll to position [0, 0]
type textarea "2025/7629750 طلب الاشعة ملغي"
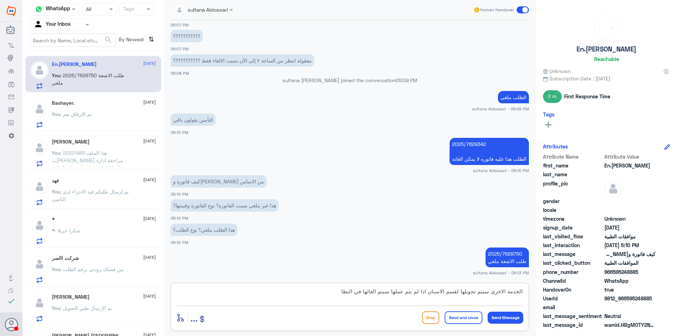
scroll to position [1176, 0]
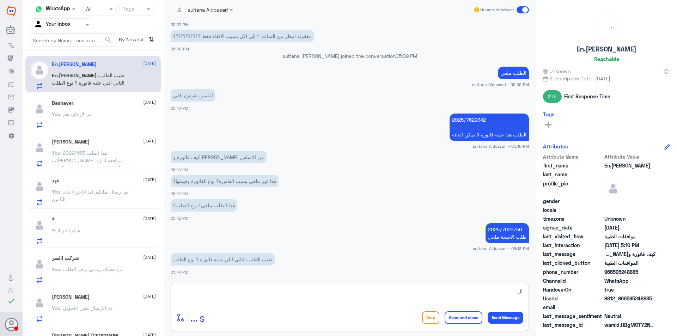
type textarea "ا"
type textarea "الطلب الاخر دواء +علاج 3جذور"
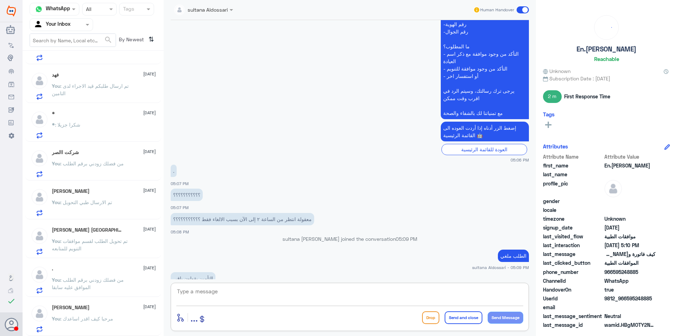
scroll to position [987, 0]
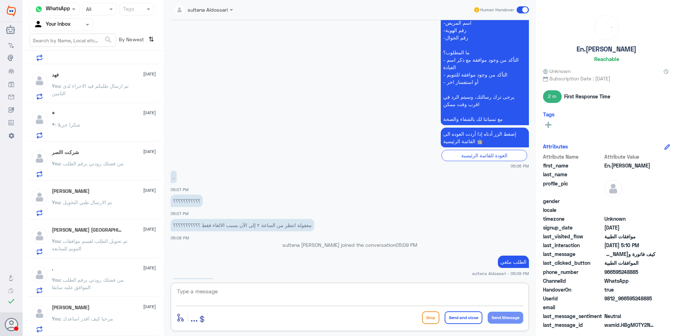
click at [113, 84] on span ": تم ارسال طلبكم قيد الاجراء لدى التامين" at bounding box center [90, 89] width 77 height 13
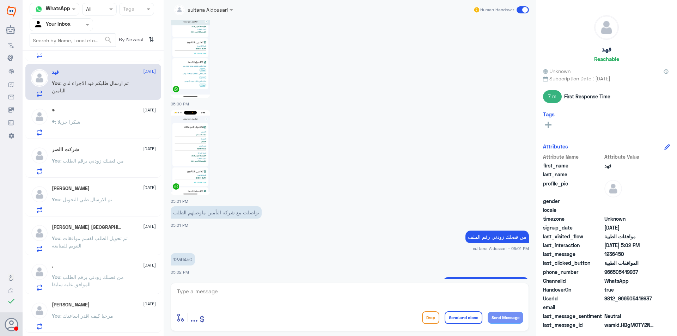
scroll to position [106, 0]
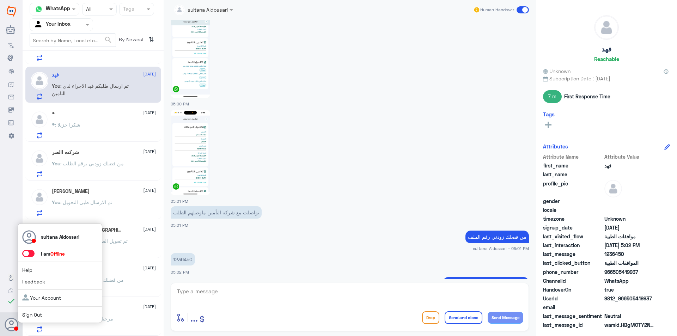
click at [26, 315] on link "Sign Out" at bounding box center [32, 315] width 20 height 6
